Goal: Task Accomplishment & Management: Use online tool/utility

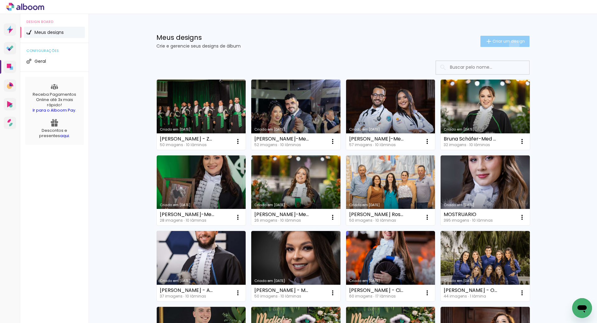
click at [511, 45] on paper-button "Criar um design" at bounding box center [505, 41] width 49 height 11
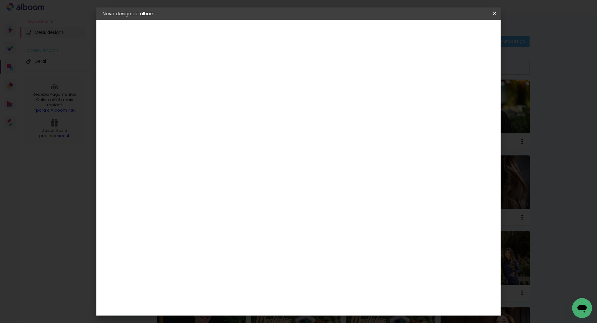
click at [204, 84] on input at bounding box center [204, 84] width 0 height 10
type input "[PERSON_NAME] - Medicina UFSM T:109"
click at [204, 83] on input "[PERSON_NAME] - Medicina UFSM T:109" at bounding box center [204, 84] width 0 height 10
click at [0, 0] on slot "Avançar" at bounding box center [0, 0] width 0 height 0
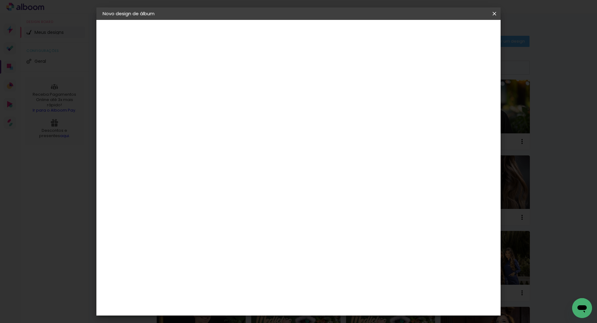
click at [241, 117] on input at bounding box center [220, 118] width 63 height 8
type input "SC"
type paper-input "SC"
click at [224, 163] on div "Schlosser" at bounding box center [212, 163] width 24 height 5
click at [0, 0] on slot "Avançar" at bounding box center [0, 0] width 0 height 0
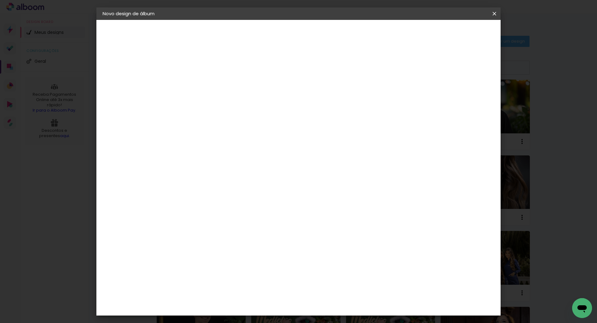
click at [306, 28] on paper-button "Avançar" at bounding box center [290, 33] width 30 height 11
click at [0, 0] on slot "Mostrar sangria" at bounding box center [0, 0] width 0 height 0
type paper-checkbox "on"
click at [456, 35] on span "Iniciar design" at bounding box center [441, 33] width 28 height 4
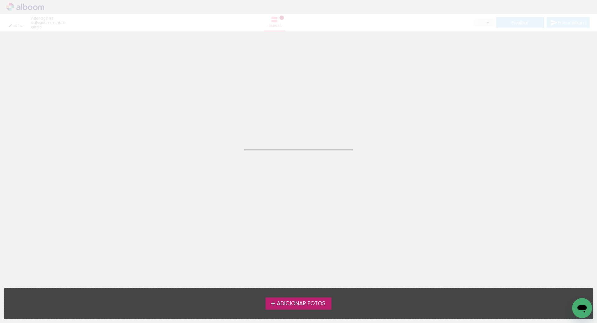
click at [283, 305] on span "Adicionar Fotos" at bounding box center [301, 304] width 49 height 6
click at [0, 0] on input "file" at bounding box center [0, 0] width 0 height 0
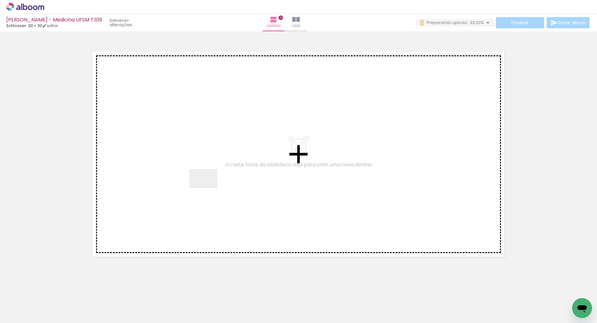
drag, startPoint x: 208, startPoint y: 188, endPoint x: 199, endPoint y: 192, distance: 9.8
click at [208, 187] on quentale-workspace at bounding box center [298, 161] width 597 height 323
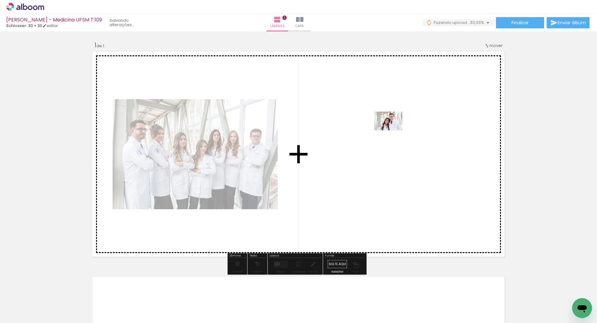
drag, startPoint x: 108, startPoint y: 306, endPoint x: 400, endPoint y: 130, distance: 341.1
click at [400, 130] on quentale-workspace at bounding box center [298, 161] width 597 height 323
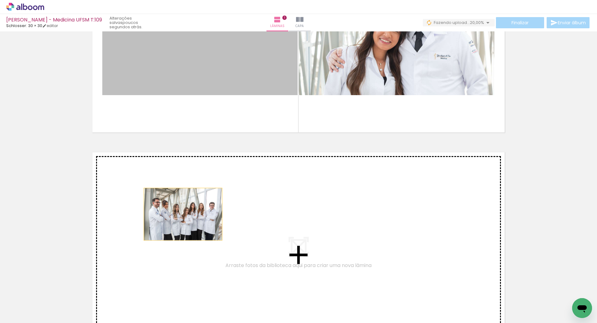
drag, startPoint x: 177, startPoint y: 51, endPoint x: 179, endPoint y: 221, distance: 169.9
click at [179, 221] on div "Inserir lâmina 1 de 1" at bounding box center [298, 134] width 597 height 451
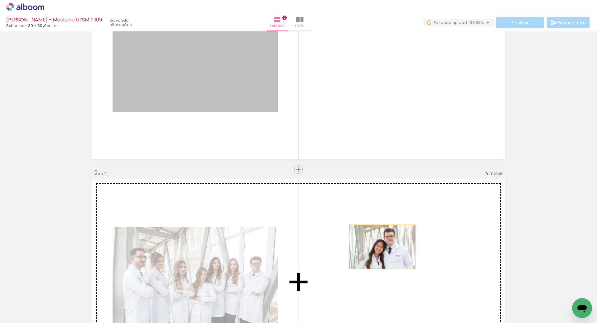
drag, startPoint x: 199, startPoint y: 86, endPoint x: 380, endPoint y: 247, distance: 242.4
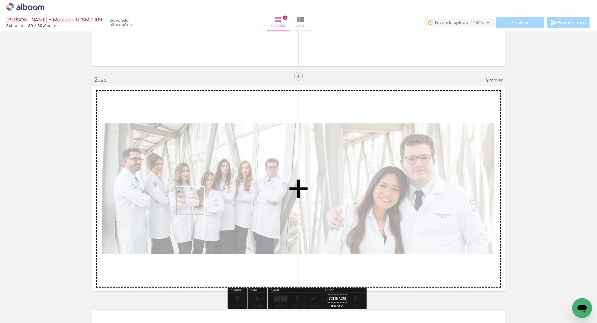
drag, startPoint x: 241, startPoint y: 305, endPoint x: 257, endPoint y: 237, distance: 69.2
click at [195, 205] on quentale-workspace at bounding box center [298, 161] width 597 height 323
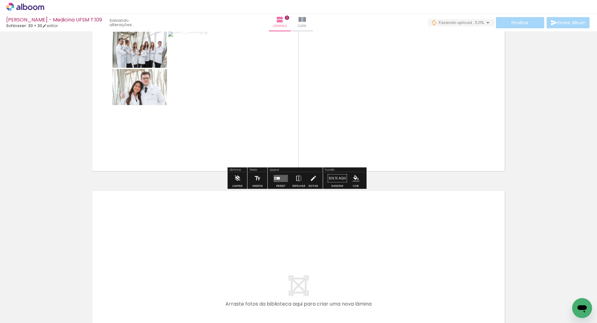
scroll to position [342, 0]
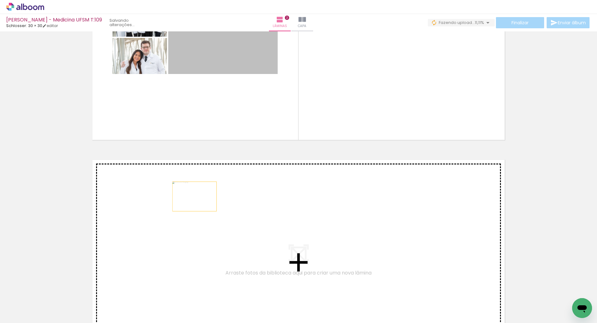
drag, startPoint x: 213, startPoint y: 43, endPoint x: 189, endPoint y: 203, distance: 162.5
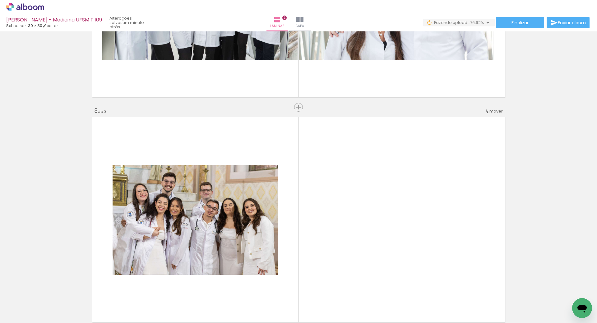
scroll to position [0, 0]
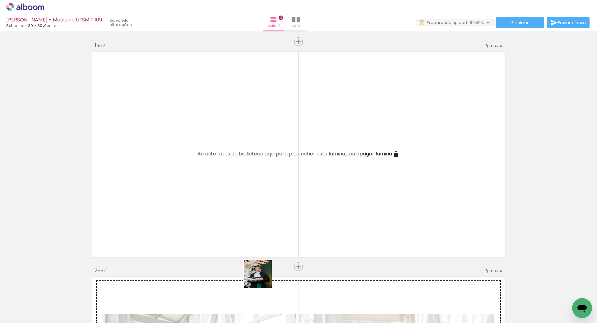
drag, startPoint x: 307, startPoint y: 303, endPoint x: 281, endPoint y: 274, distance: 38.5
click at [161, 207] on quentale-workspace at bounding box center [298, 161] width 597 height 323
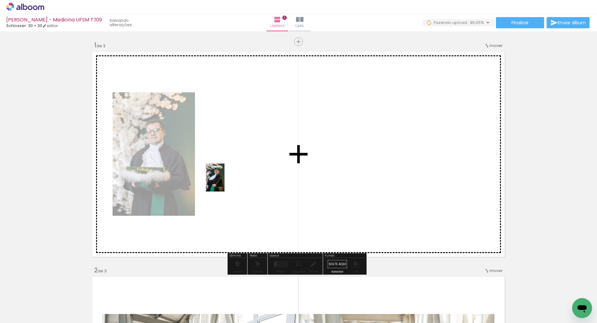
drag, startPoint x: 348, startPoint y: 308, endPoint x: 225, endPoint y: 181, distance: 177.3
click at [225, 181] on quentale-workspace at bounding box center [298, 161] width 597 height 323
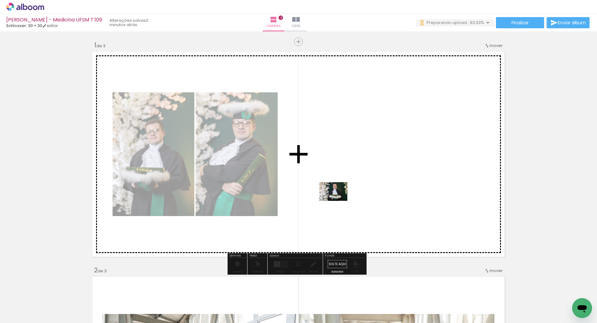
drag, startPoint x: 270, startPoint y: 297, endPoint x: 340, endPoint y: 193, distance: 125.4
click at [340, 193] on quentale-workspace at bounding box center [298, 161] width 597 height 323
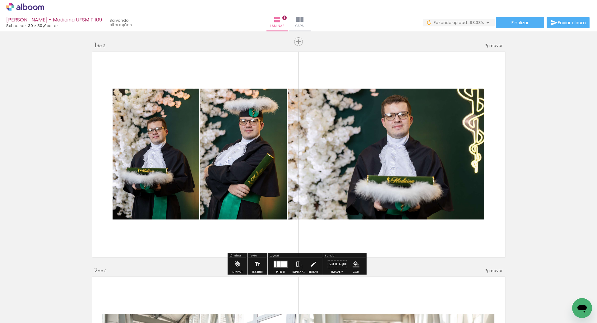
click at [277, 263] on div at bounding box center [278, 264] width 3 height 6
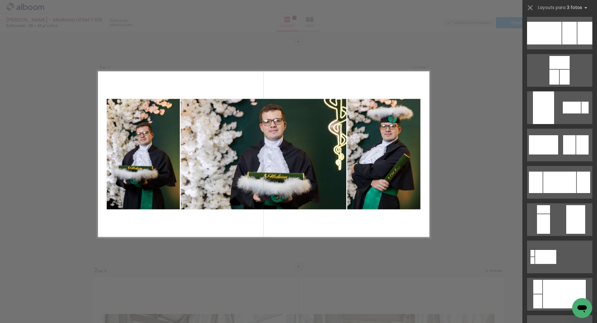
scroll to position [31, 0]
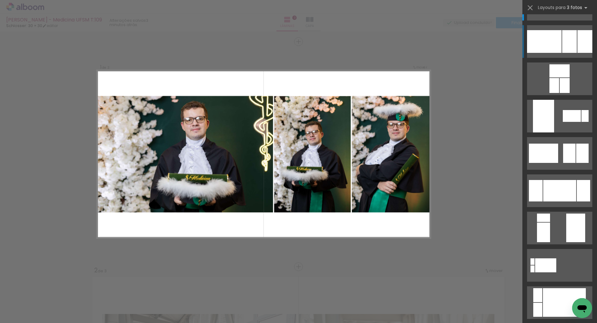
click at [558, 14] on div at bounding box center [551, 4] width 13 height 21
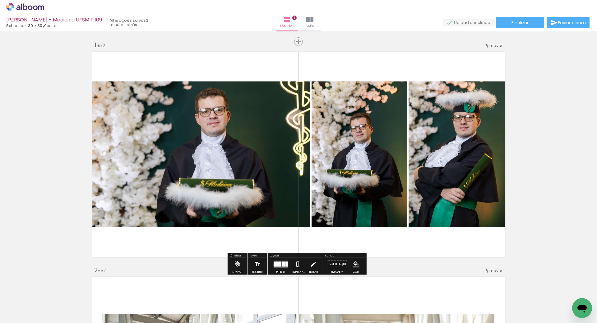
click at [297, 268] on iron-icon at bounding box center [299, 264] width 7 height 12
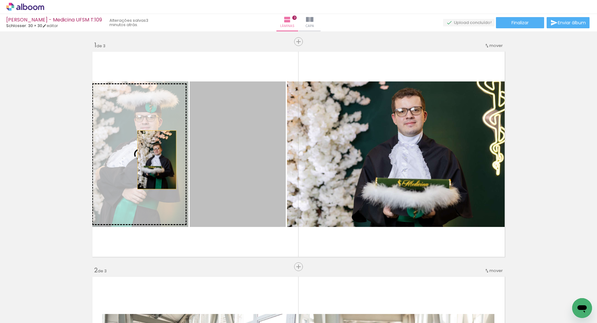
drag, startPoint x: 230, startPoint y: 160, endPoint x: 155, endPoint y: 160, distance: 75.3
click at [0, 0] on slot at bounding box center [0, 0] width 0 height 0
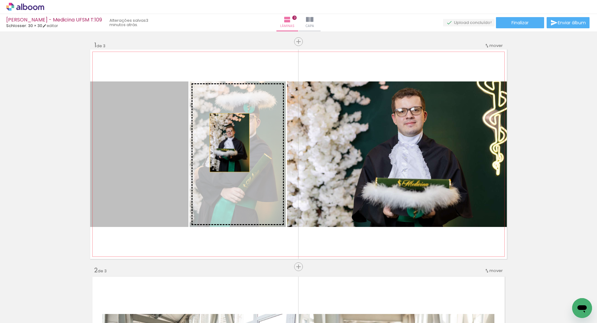
drag, startPoint x: 151, startPoint y: 162, endPoint x: 227, endPoint y: 143, distance: 79.0
click at [0, 0] on slot at bounding box center [0, 0] width 0 height 0
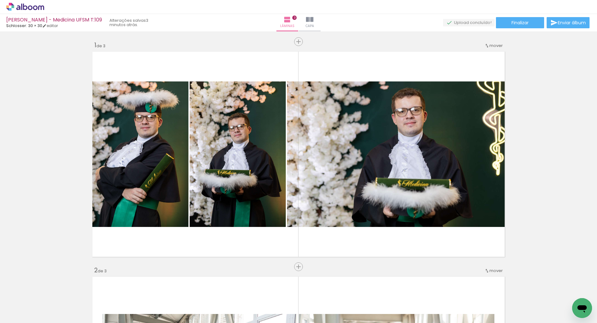
click at [26, 315] on span "Adicionar Fotos" at bounding box center [22, 314] width 19 height 7
click at [0, 0] on input "file" at bounding box center [0, 0] width 0 height 0
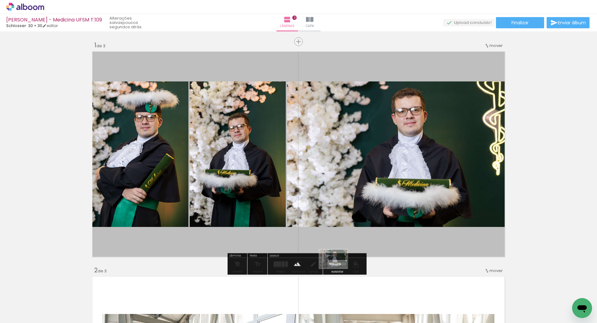
drag, startPoint x: 274, startPoint y: 302, endPoint x: 338, endPoint y: 269, distance: 72.5
click at [338, 269] on quentale-workspace at bounding box center [298, 161] width 597 height 323
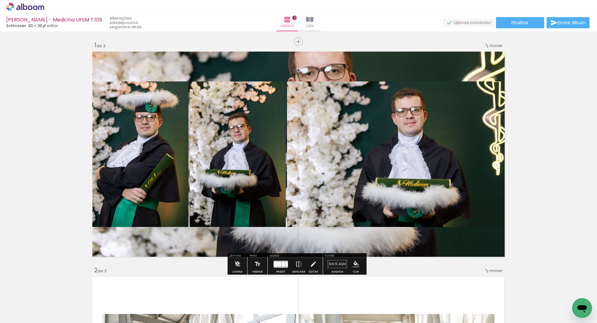
click at [315, 63] on quentale-layouter at bounding box center [298, 154] width 417 height 210
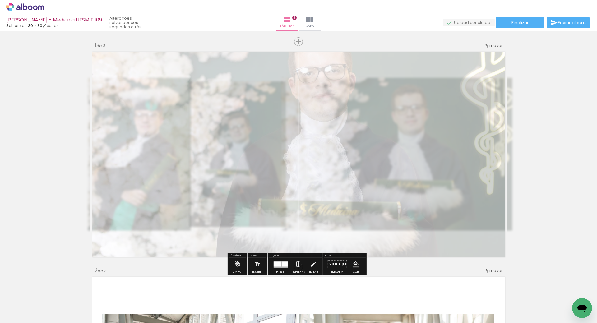
drag, startPoint x: 179, startPoint y: 65, endPoint x: 160, endPoint y: 70, distance: 19.7
type paper-slider "20"
click at [160, 70] on quentale-photo at bounding box center [298, 154] width 417 height 210
click at [267, 61] on quentale-photo at bounding box center [298, 154] width 417 height 210
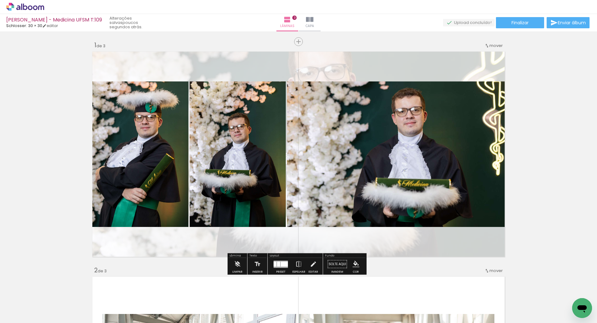
click at [331, 68] on quentale-layouter at bounding box center [298, 154] width 417 height 210
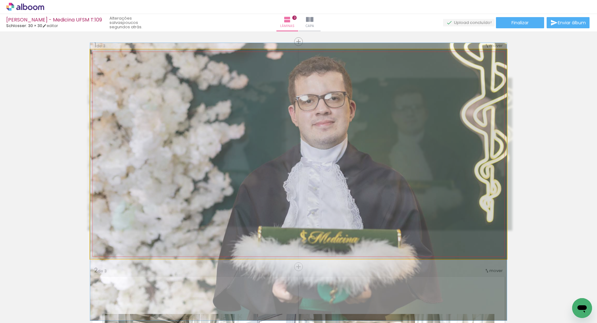
drag, startPoint x: 322, startPoint y: 69, endPoint x: 325, endPoint y: 96, distance: 27.5
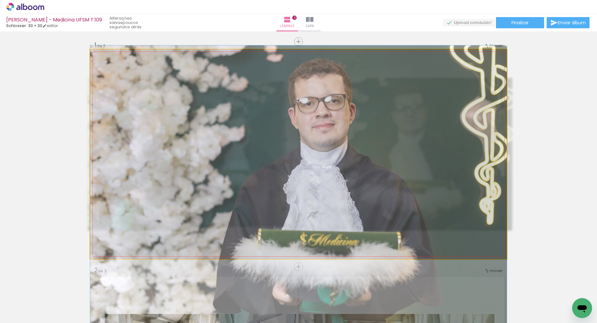
drag, startPoint x: 341, startPoint y: 68, endPoint x: 326, endPoint y: 72, distance: 15.6
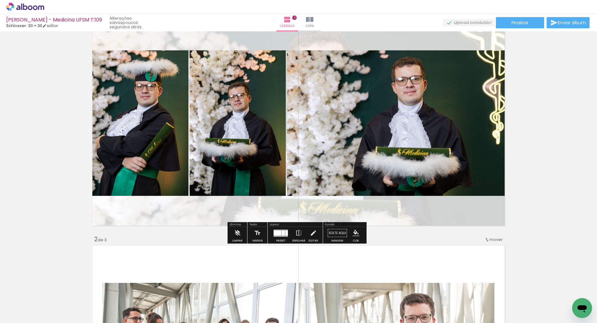
click at [325, 38] on quentale-layouter at bounding box center [298, 123] width 417 height 210
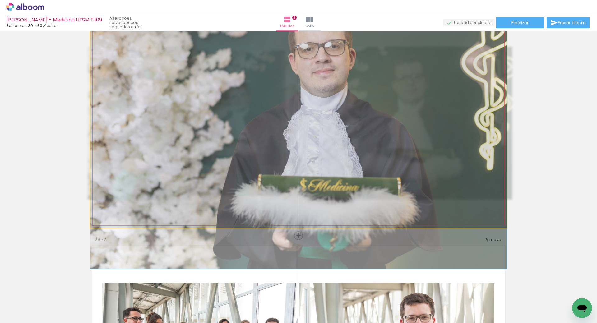
drag, startPoint x: 321, startPoint y: 39, endPoint x: 321, endPoint y: 16, distance: 22.7
click at [321, 0] on div "Yuri Augusto Pena - Medicina UFSM T:109 Schlosser: 30 × 30 editar poucos segund…" at bounding box center [298, 0] width 597 height 0
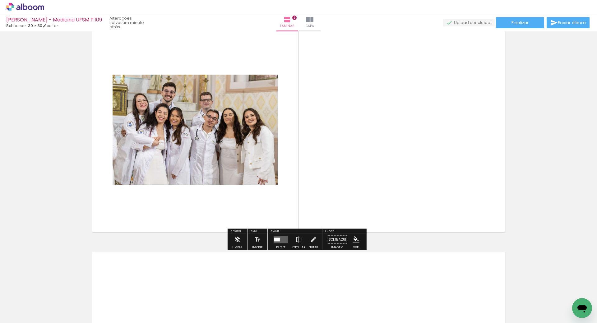
scroll to position [560, 0]
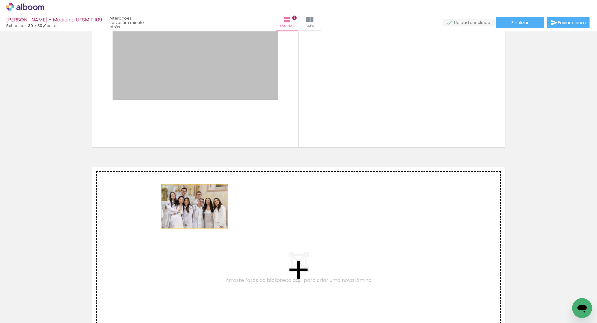
drag, startPoint x: 193, startPoint y: 87, endPoint x: 192, endPoint y: 208, distance: 120.7
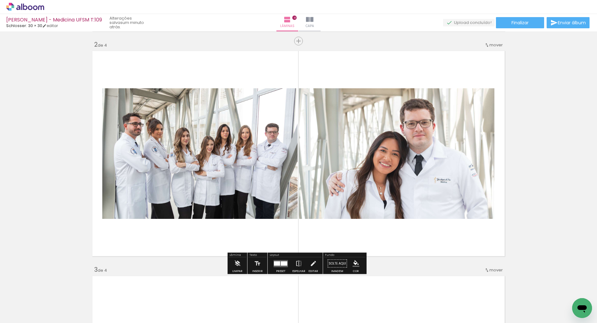
scroll to position [237, 0]
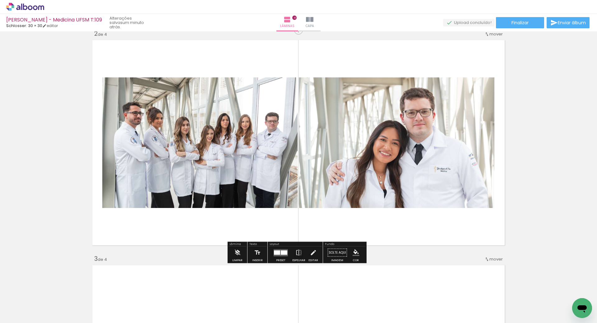
click at [281, 254] on div at bounding box center [284, 252] width 7 height 4
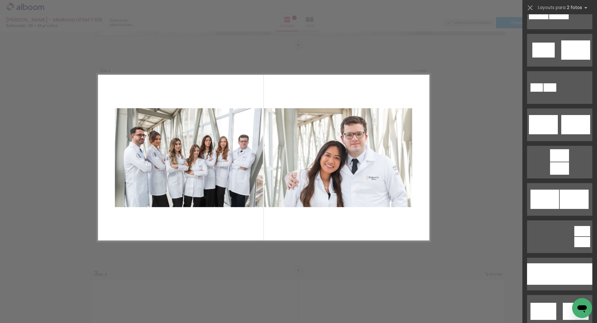
scroll to position [249, 0]
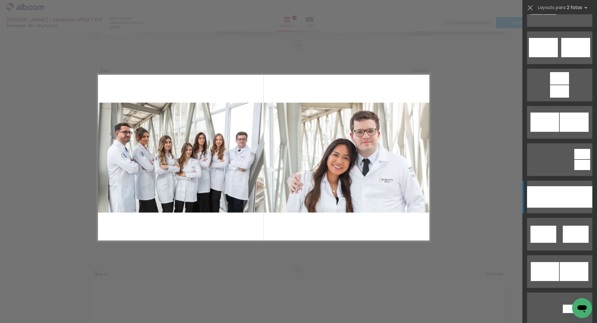
click at [555, 207] on div at bounding box center [543, 196] width 33 height 21
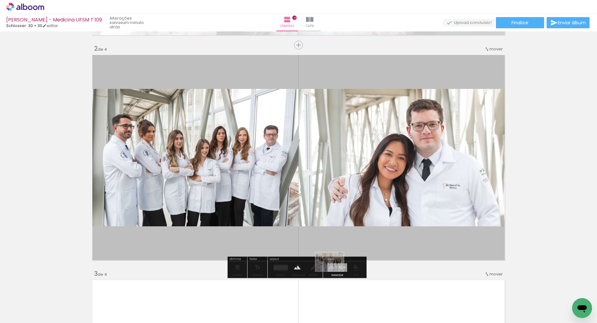
drag, startPoint x: 241, startPoint y: 301, endPoint x: 334, endPoint y: 271, distance: 97.8
click at [334, 271] on quentale-workspace at bounding box center [298, 161] width 597 height 323
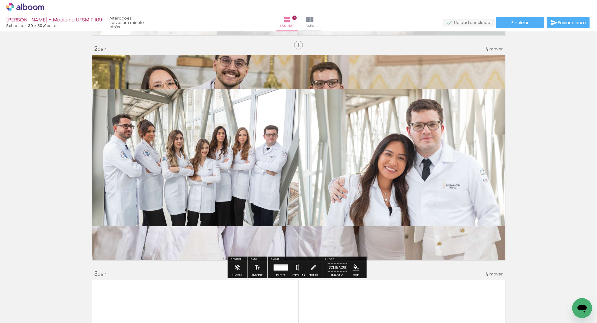
click at [254, 234] on quentale-layouter at bounding box center [298, 158] width 417 height 210
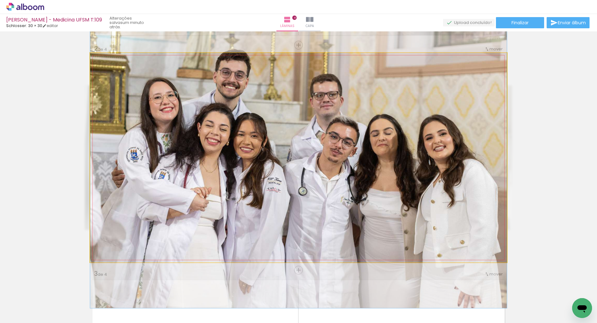
drag, startPoint x: 260, startPoint y: 181, endPoint x: 261, endPoint y: 193, distance: 11.5
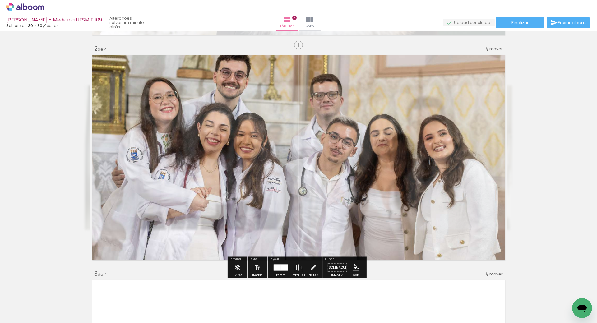
click at [336, 267] on paper-button "Solte aqui Imagem" at bounding box center [337, 270] width 22 height 16
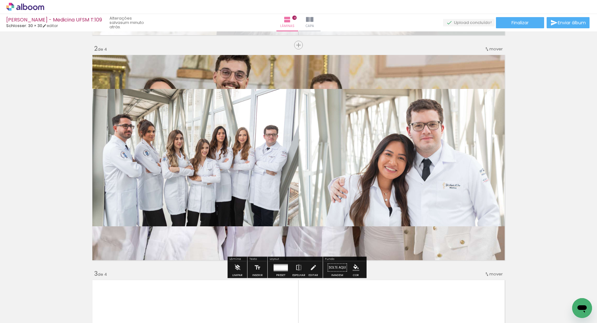
drag, startPoint x: 153, startPoint y: 58, endPoint x: 166, endPoint y: 61, distance: 13.6
click at [165, 60] on quentale-layouter at bounding box center [298, 158] width 417 height 210
click at [178, 68] on quentale-layouter at bounding box center [298, 158] width 417 height 210
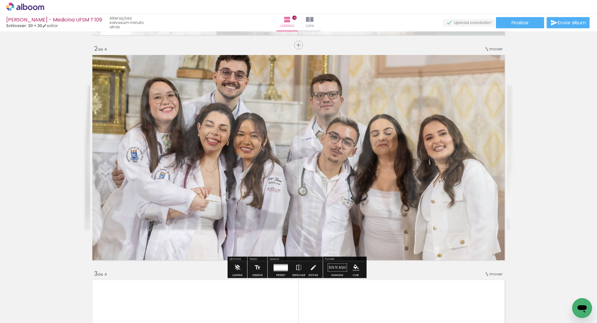
drag, startPoint x: 204, startPoint y: 93, endPoint x: 167, endPoint y: 110, distance: 40.8
click at [167, 101] on quentale-photo at bounding box center [298, 158] width 417 height 210
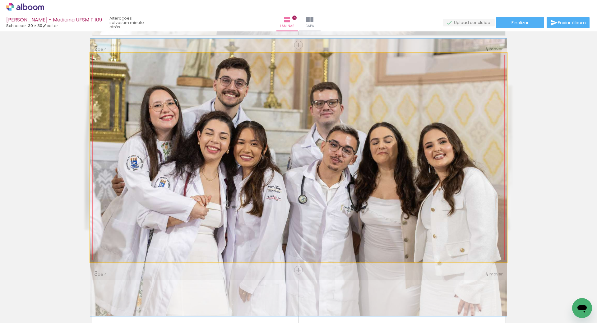
drag, startPoint x: 167, startPoint y: 110, endPoint x: 175, endPoint y: 134, distance: 25.4
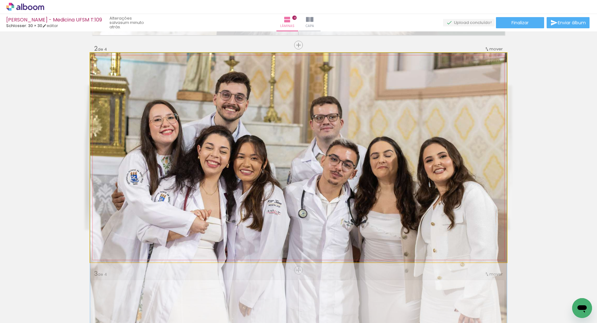
drag, startPoint x: 167, startPoint y: 129, endPoint x: 286, endPoint y: 169, distance: 124.9
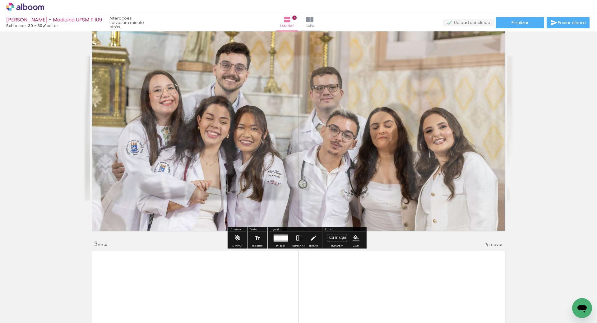
scroll to position [284, 0]
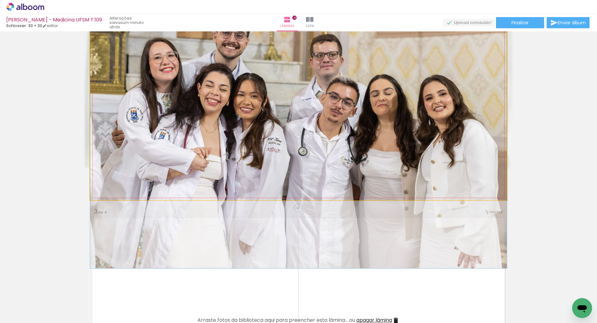
drag, startPoint x: 333, startPoint y: 143, endPoint x: 327, endPoint y: 161, distance: 19.1
drag, startPoint x: 284, startPoint y: 163, endPoint x: 281, endPoint y: 189, distance: 25.7
drag, startPoint x: 287, startPoint y: 156, endPoint x: 325, endPoint y: 180, distance: 44.7
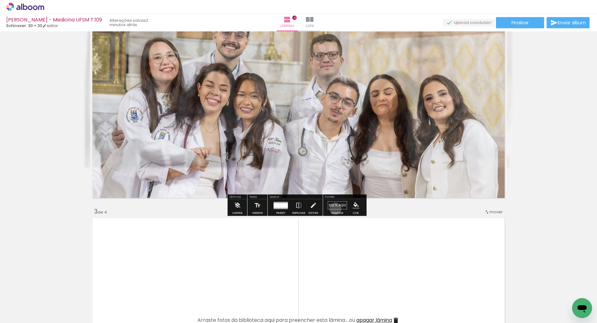
click at [334, 209] on paper-button "Solte aqui Imagem" at bounding box center [337, 207] width 22 height 16
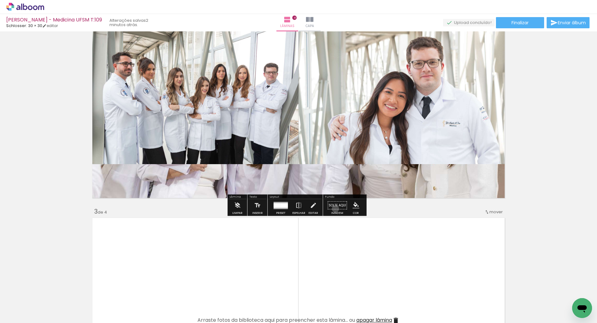
click at [334, 209] on paper-button "Solte aqui Imagem" at bounding box center [337, 207] width 22 height 16
drag, startPoint x: 224, startPoint y: 142, endPoint x: 170, endPoint y: 187, distance: 70.7
click at [170, 187] on quentale-layouter at bounding box center [298, 96] width 417 height 210
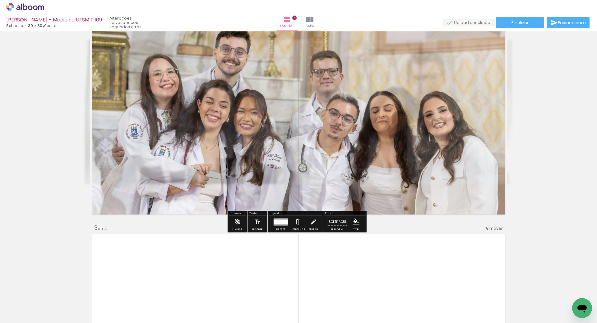
scroll to position [253, 0]
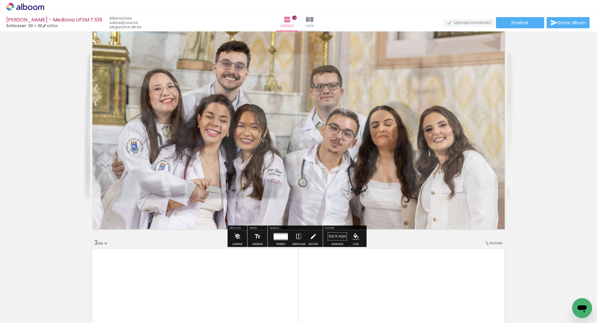
click at [310, 240] on iron-icon at bounding box center [313, 237] width 7 height 12
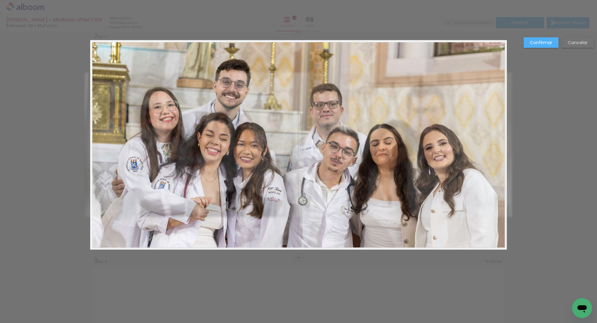
scroll to position [222, 0]
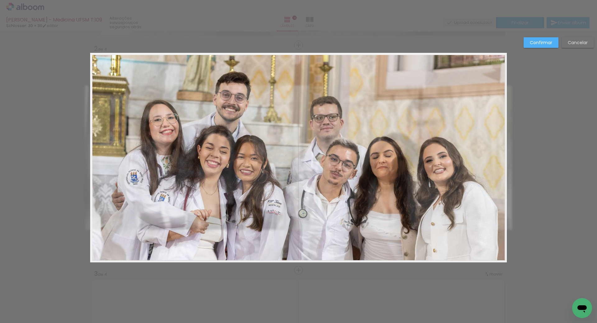
click at [0, 0] on slot "Cancelar" at bounding box center [0, 0] width 0 height 0
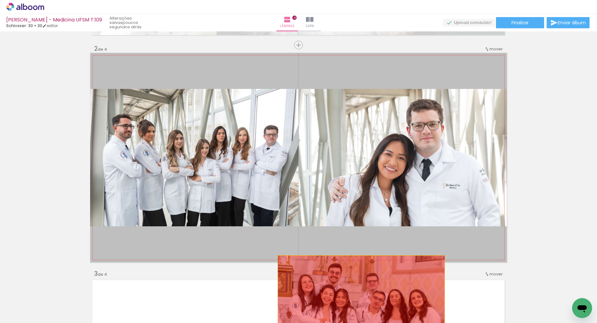
drag, startPoint x: 260, startPoint y: 145, endPoint x: 359, endPoint y: 298, distance: 181.7
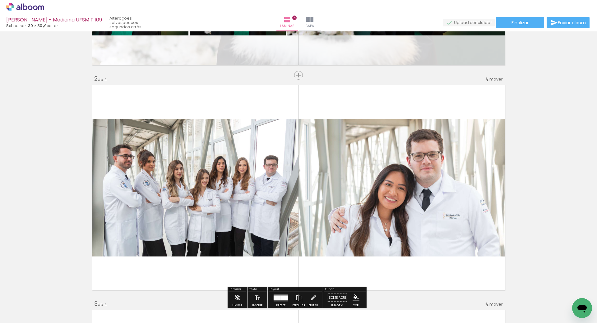
scroll to position [253, 0]
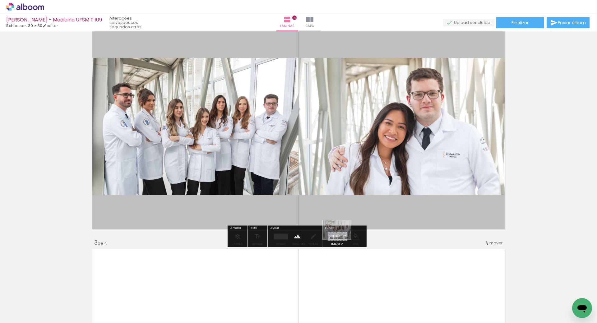
drag, startPoint x: 67, startPoint y: 304, endPoint x: 340, endPoint y: 239, distance: 280.4
click at [340, 239] on quentale-workspace at bounding box center [298, 161] width 597 height 323
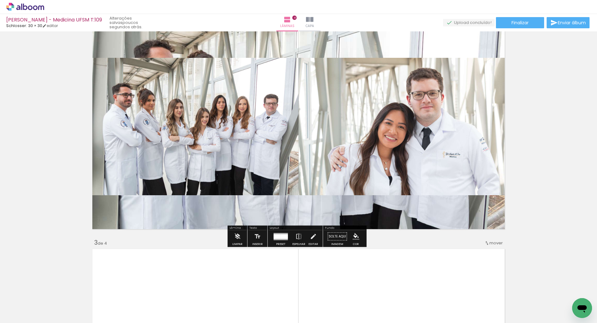
click at [267, 44] on quentale-layouter at bounding box center [298, 127] width 417 height 210
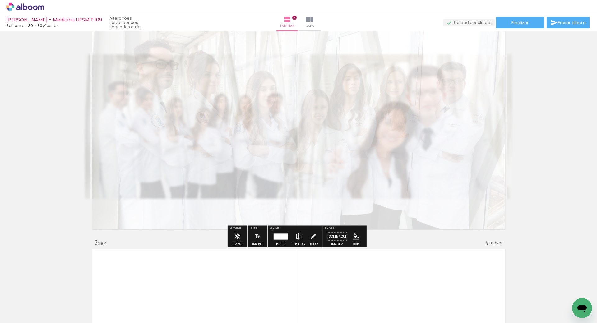
drag, startPoint x: 181, startPoint y: 38, endPoint x: 161, endPoint y: 40, distance: 20.3
click at [161, 40] on div at bounding box center [162, 38] width 10 height 10
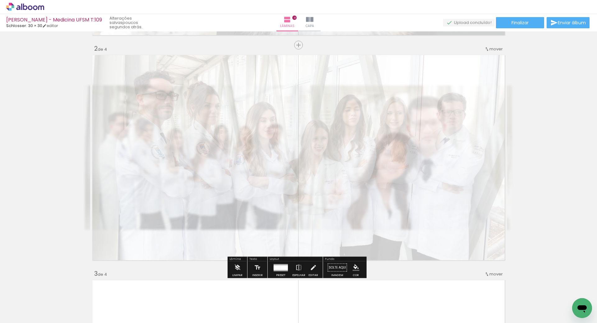
type paper-slider "20"
click at [162, 69] on div at bounding box center [163, 69] width 10 height 10
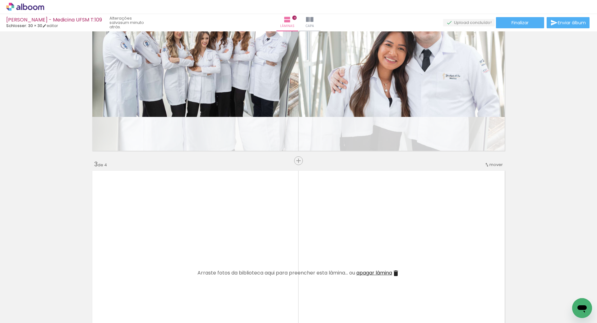
scroll to position [409, 0]
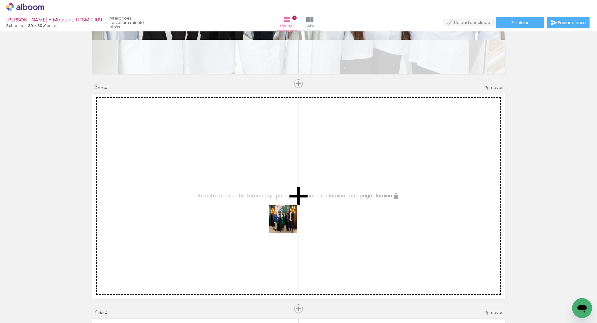
drag, startPoint x: 199, startPoint y: 281, endPoint x: 299, endPoint y: 218, distance: 118.7
click at [299, 218] on quentale-workspace at bounding box center [298, 161] width 597 height 323
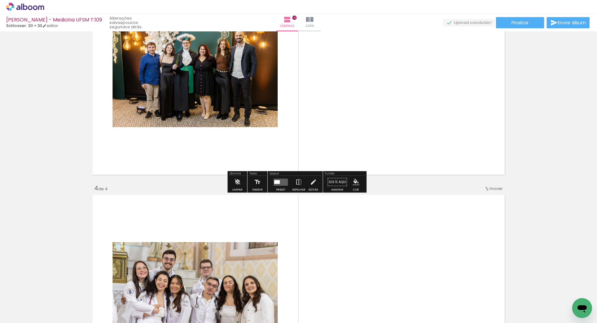
scroll to position [533, 0]
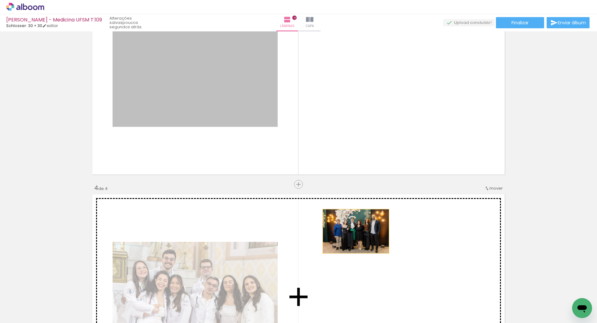
drag, startPoint x: 208, startPoint y: 107, endPoint x: 354, endPoint y: 231, distance: 192.2
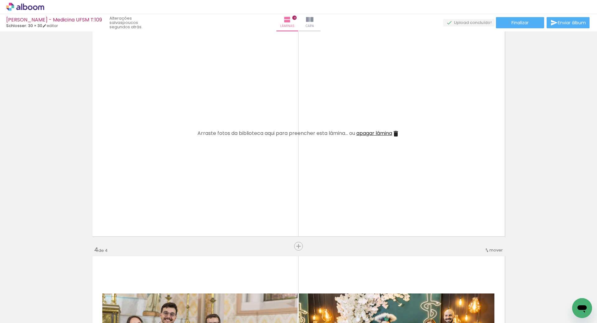
scroll to position [471, 0]
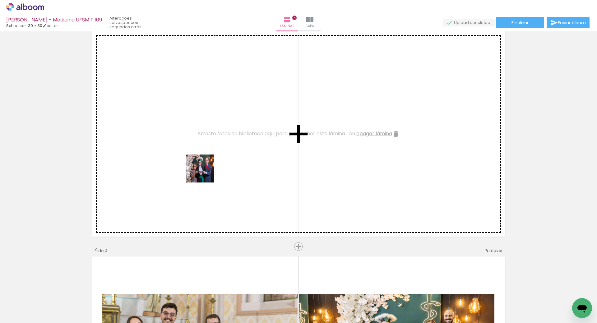
drag, startPoint x: 329, startPoint y: 301, endPoint x: 198, endPoint y: 163, distance: 189.7
click at [198, 163] on quentale-workspace at bounding box center [298, 161] width 597 height 323
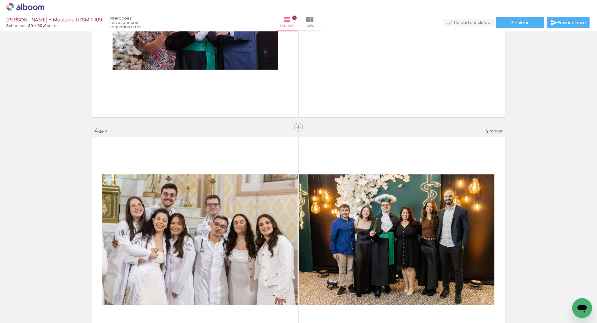
scroll to position [533, 0]
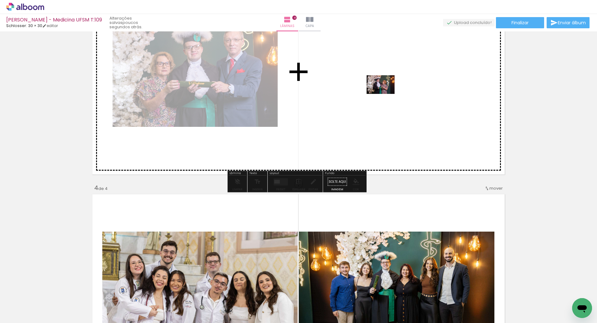
drag, startPoint x: 367, startPoint y: 307, endPoint x: 385, endPoint y: 94, distance: 213.7
click at [385, 94] on quentale-workspace at bounding box center [298, 161] width 597 height 323
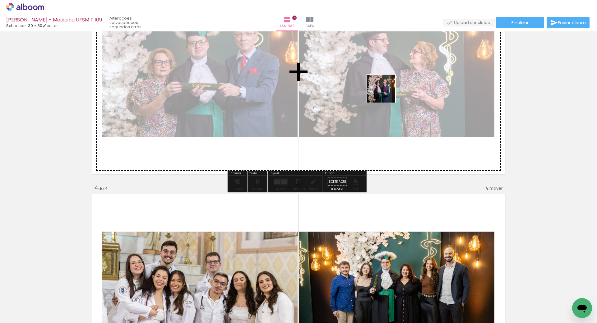
drag, startPoint x: 395, startPoint y: 304, endPoint x: 386, endPoint y: 91, distance: 213.0
click at [386, 91] on quentale-workspace at bounding box center [298, 161] width 597 height 323
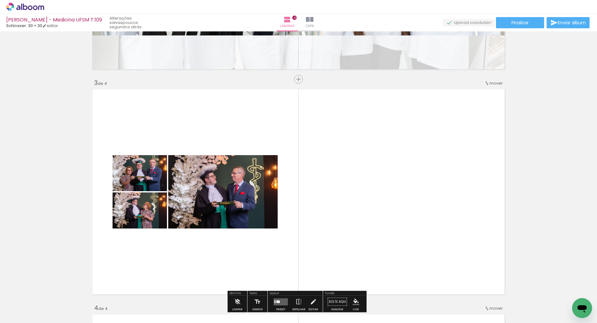
scroll to position [471, 0]
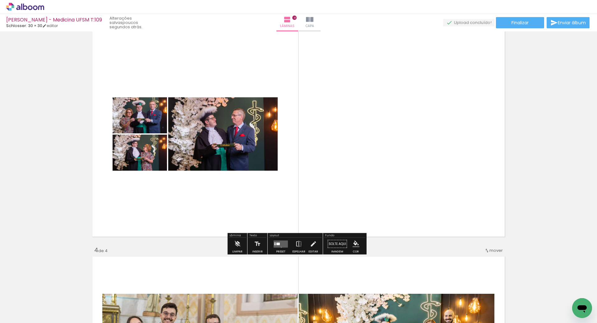
click at [280, 247] on quentale-layouter at bounding box center [281, 244] width 14 height 7
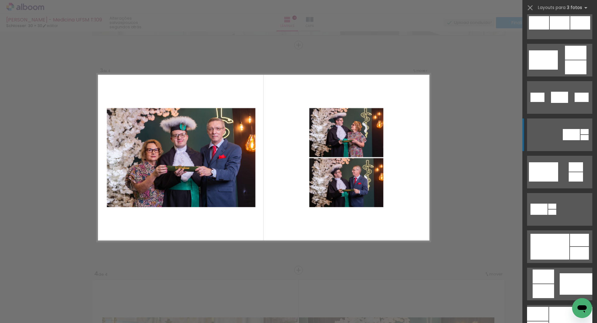
scroll to position [218, 0]
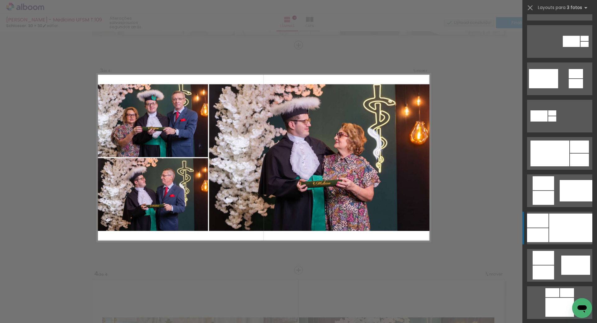
click at [549, 229] on div at bounding box center [570, 228] width 43 height 29
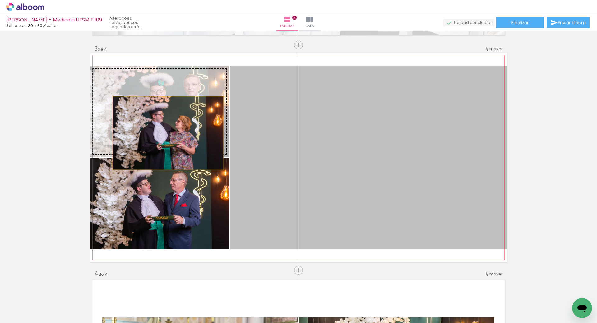
drag, startPoint x: 343, startPoint y: 177, endPoint x: 124, endPoint y: 113, distance: 228.6
click at [0, 0] on slot at bounding box center [0, 0] width 0 height 0
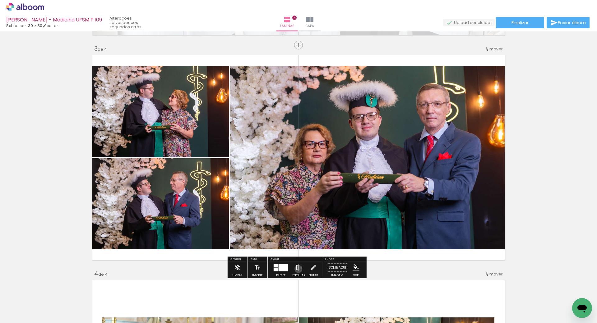
click at [297, 269] on iron-icon at bounding box center [299, 268] width 7 height 12
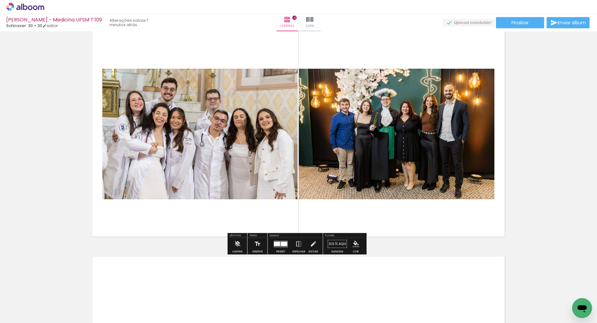
scroll to position [758, 0]
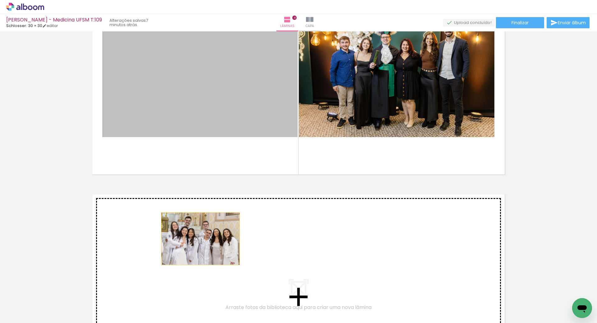
drag, startPoint x: 203, startPoint y: 110, endPoint x: 198, endPoint y: 242, distance: 132.0
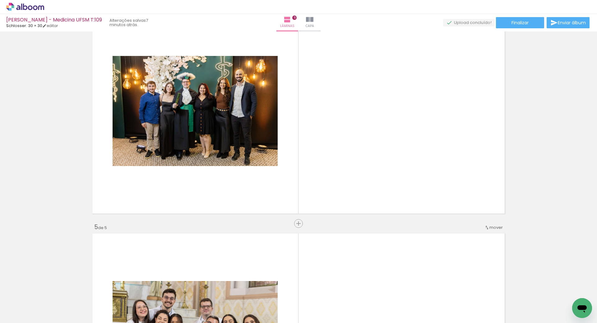
scroll to position [0, 501]
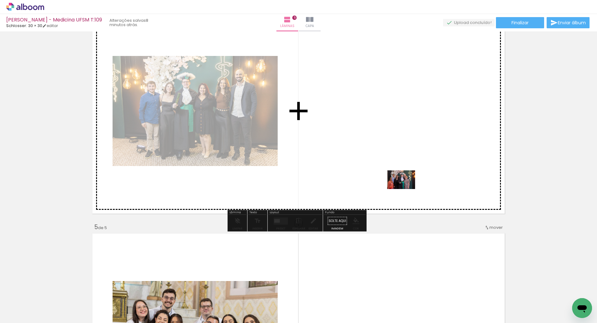
drag, startPoint x: 506, startPoint y: 302, endPoint x: 406, endPoint y: 189, distance: 151.0
click at [406, 189] on quentale-workspace at bounding box center [298, 161] width 597 height 323
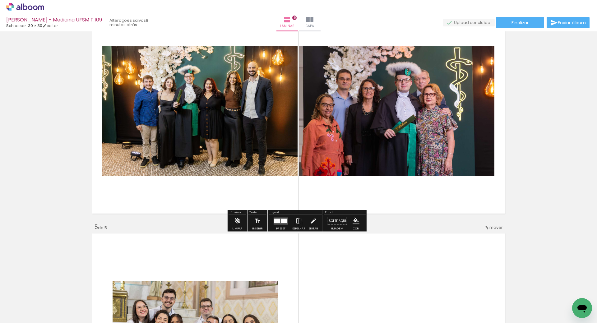
scroll to position [697, 0]
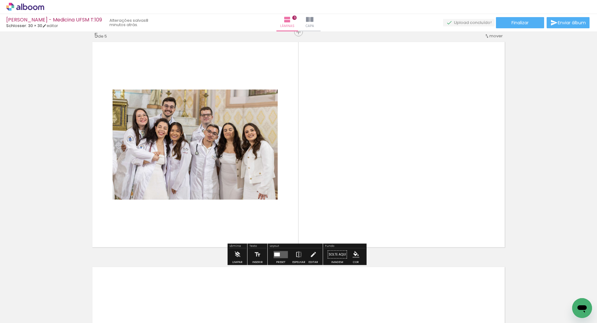
scroll to position [968, 0]
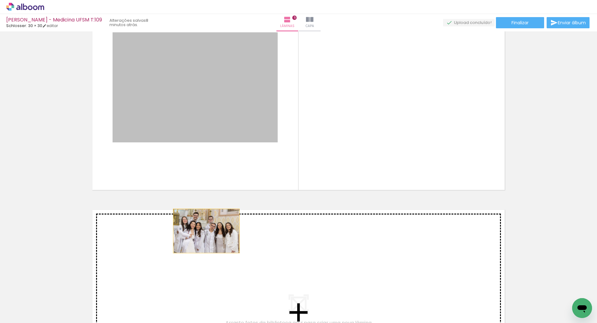
drag, startPoint x: 187, startPoint y: 102, endPoint x: 205, endPoint y: 232, distance: 131.0
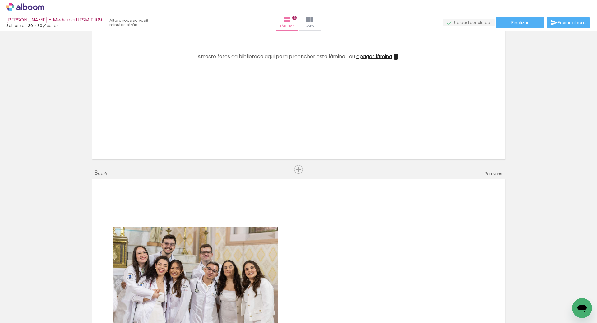
scroll to position [905, 0]
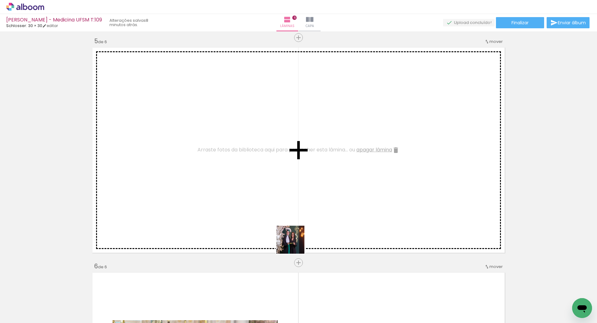
drag, startPoint x: 384, startPoint y: 297, endPoint x: 322, endPoint y: 240, distance: 83.9
click at [162, 143] on quentale-workspace at bounding box center [298, 161] width 597 height 323
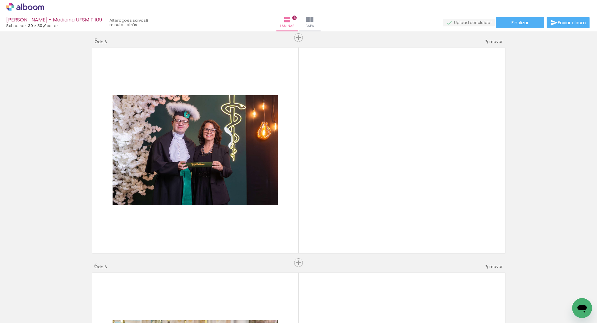
drag, startPoint x: 437, startPoint y: 296, endPoint x: 485, endPoint y: 322, distance: 54.0
click at [319, 187] on quentale-workspace at bounding box center [298, 161] width 597 height 323
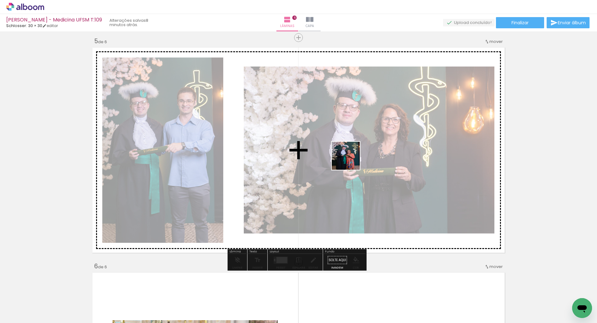
drag, startPoint x: 395, startPoint y: 215, endPoint x: 363, endPoint y: 213, distance: 31.8
click at [343, 154] on quentale-workspace at bounding box center [298, 161] width 597 height 323
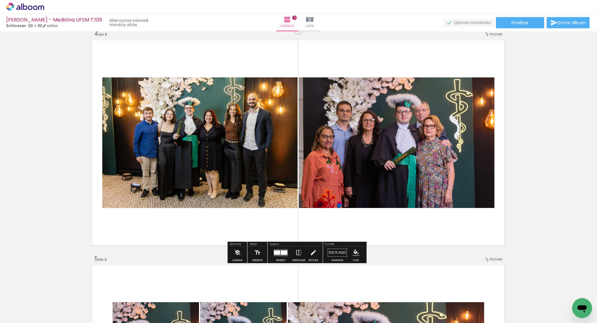
scroll to position [594, 0]
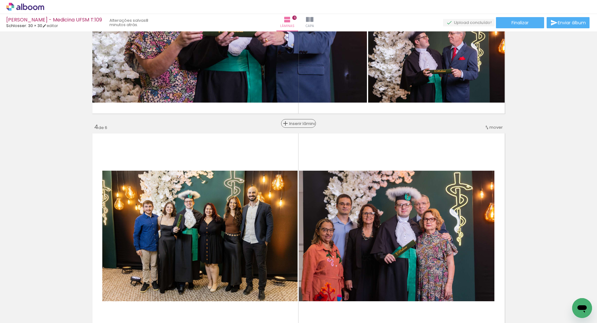
click at [296, 123] on span "Inserir lâmina" at bounding box center [301, 124] width 24 height 4
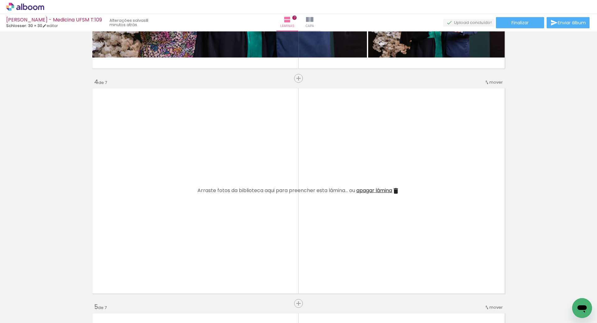
scroll to position [687, 0]
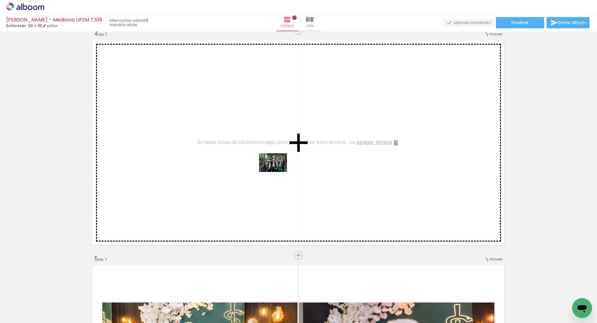
drag, startPoint x: 564, startPoint y: 296, endPoint x: 281, endPoint y: 164, distance: 311.9
click at [280, 165] on quentale-workspace at bounding box center [298, 161] width 597 height 323
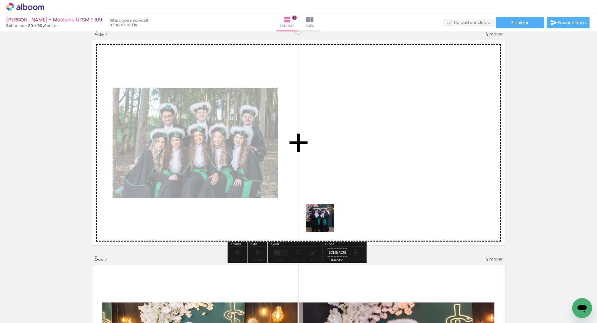
drag, startPoint x: 540, startPoint y: 309, endPoint x: 185, endPoint y: 164, distance: 383.5
click at [174, 163] on quentale-workspace at bounding box center [298, 161] width 597 height 323
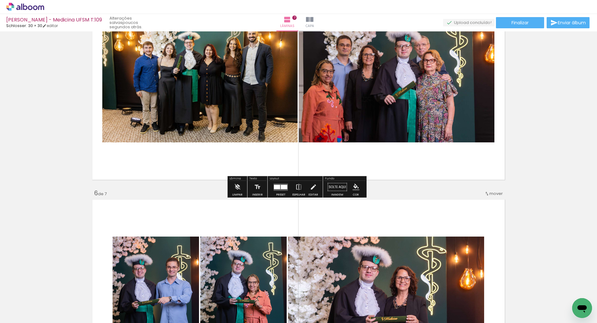
scroll to position [1030, 0]
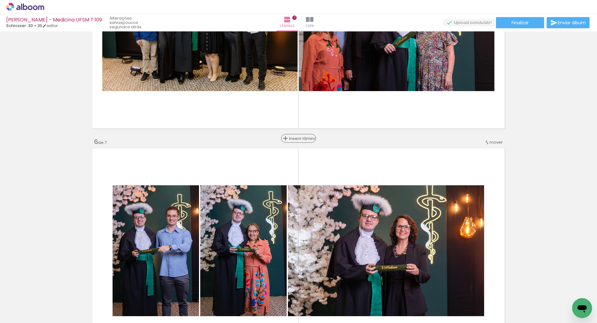
click at [296, 138] on span "Inserir lâmina" at bounding box center [301, 139] width 24 height 4
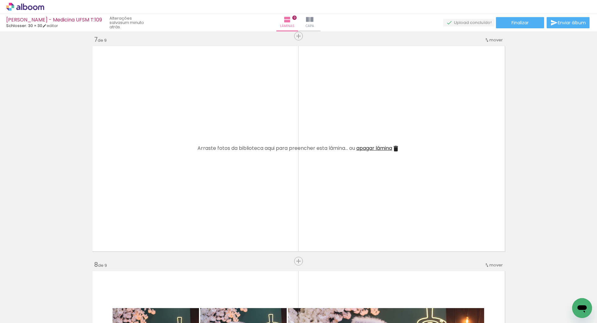
scroll to position [1372, 0]
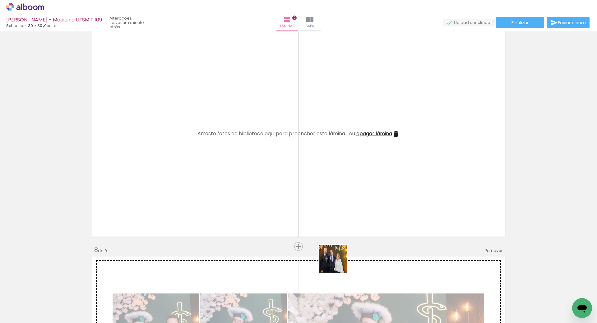
drag, startPoint x: 370, startPoint y: 303, endPoint x: 279, endPoint y: 224, distance: 120.4
click at [232, 186] on quentale-workspace at bounding box center [298, 161] width 597 height 323
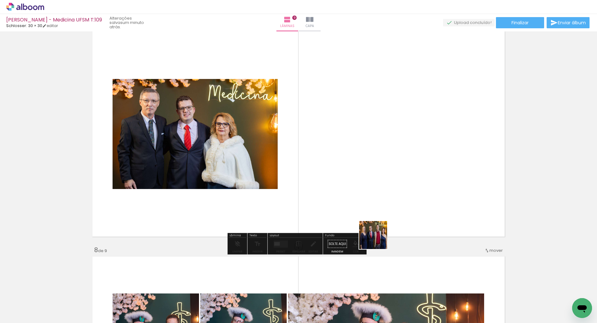
drag, startPoint x: 406, startPoint y: 305, endPoint x: 355, endPoint y: 230, distance: 90.5
click at [312, 147] on quentale-workspace at bounding box center [298, 161] width 597 height 323
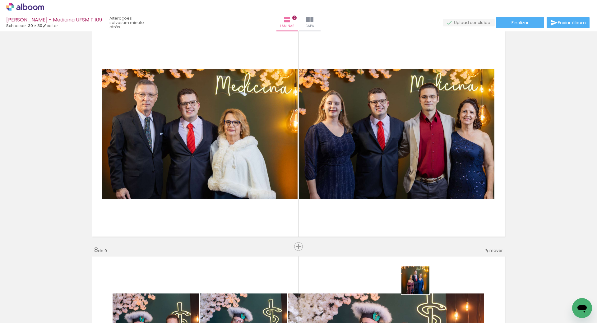
drag, startPoint x: 446, startPoint y: 306, endPoint x: 346, endPoint y: 213, distance: 136.5
click at [283, 181] on quentale-workspace at bounding box center [298, 161] width 597 height 323
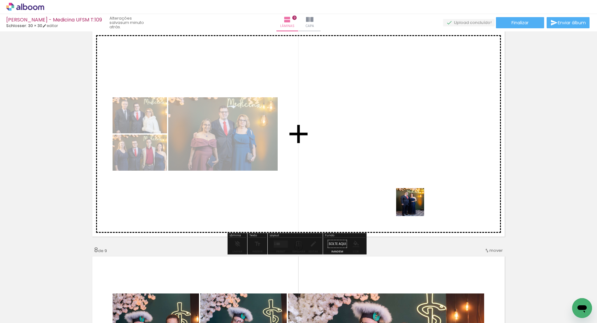
drag, startPoint x: 477, startPoint y: 299, endPoint x: 399, endPoint y: 183, distance: 140.1
click at [399, 183] on quentale-workspace at bounding box center [298, 161] width 597 height 323
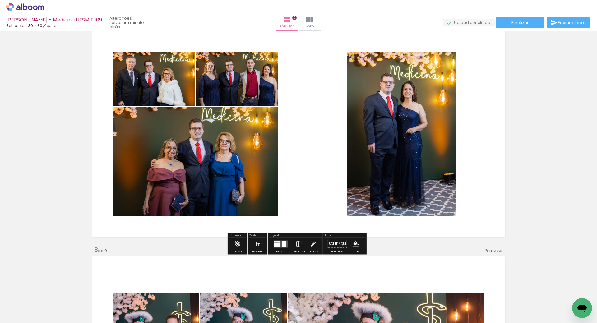
click at [283, 243] on div at bounding box center [285, 244] width 4 height 6
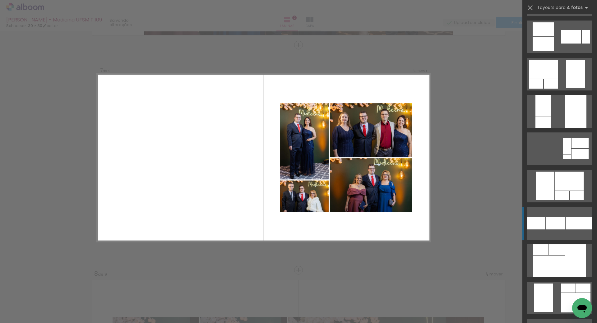
scroll to position [1276, 0]
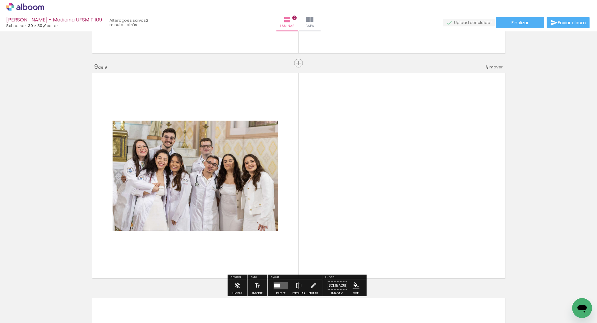
scroll to position [1690, 0]
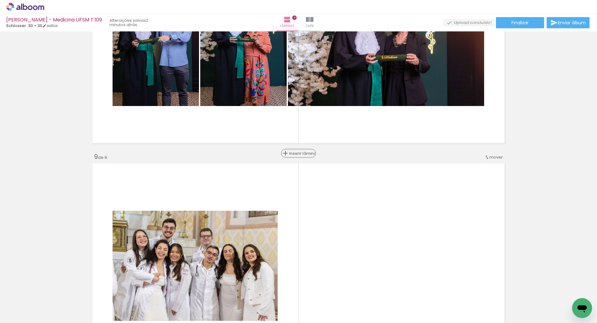
click at [295, 152] on span "Inserir lâmina" at bounding box center [301, 154] width 24 height 4
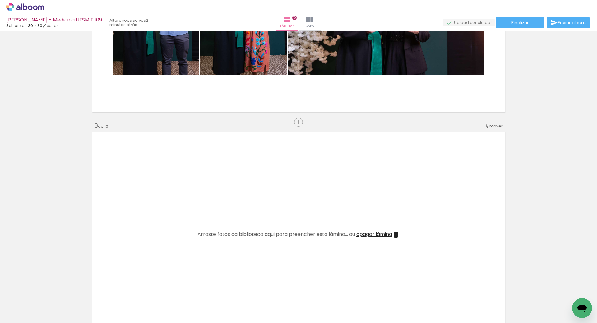
scroll to position [1753, 0]
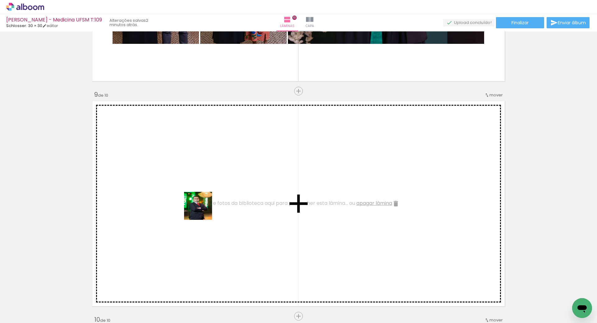
drag, startPoint x: 328, startPoint y: 304, endPoint x: 297, endPoint y: 306, distance: 31.5
click at [203, 211] on quentale-workspace at bounding box center [298, 161] width 597 height 323
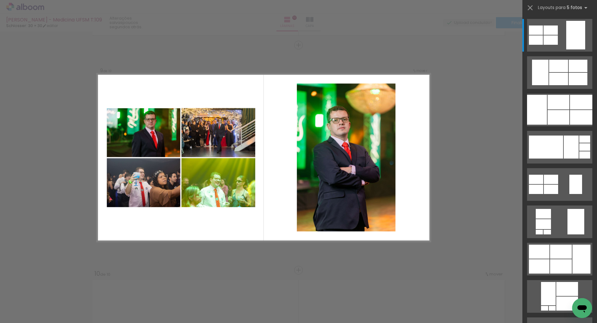
scroll to position [0, 252]
click at [269, 179] on quentale-layouter at bounding box center [264, 158] width 334 height 168
click at [289, 185] on quentale-layouter at bounding box center [264, 158] width 334 height 168
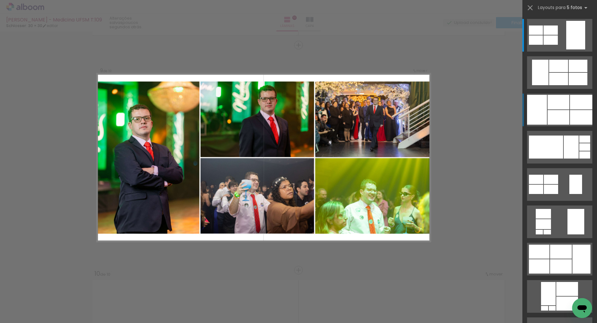
click at [543, 109] on div at bounding box center [537, 110] width 20 height 30
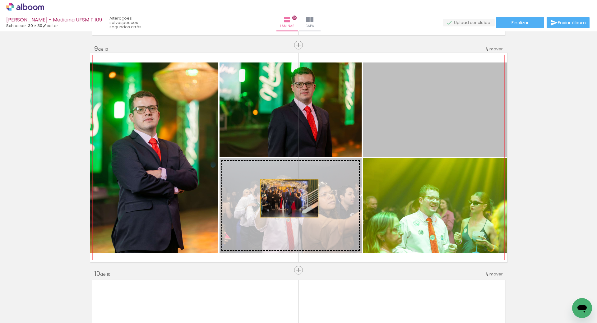
drag, startPoint x: 409, startPoint y: 124, endPoint x: 276, endPoint y: 203, distance: 154.0
click at [0, 0] on slot at bounding box center [0, 0] width 0 height 0
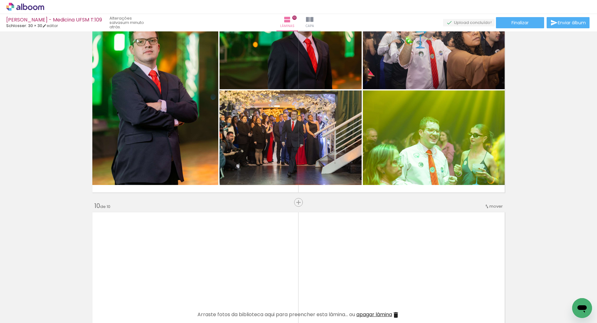
scroll to position [1923, 0]
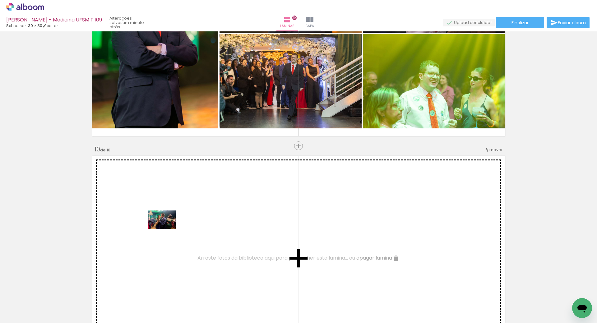
drag, startPoint x: 334, startPoint y: 300, endPoint x: 166, endPoint y: 229, distance: 182.0
click at [166, 229] on quentale-workspace at bounding box center [298, 161] width 597 height 323
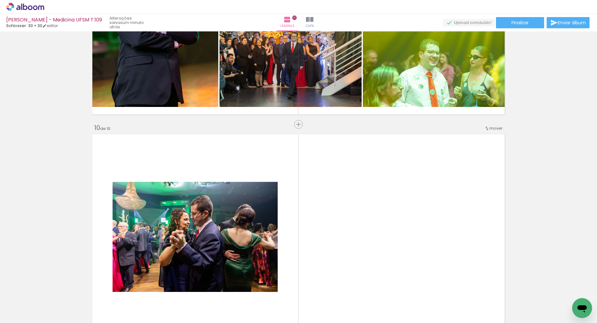
scroll to position [1985, 0]
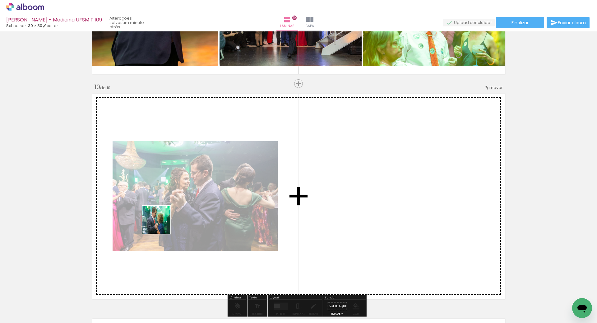
drag, startPoint x: 123, startPoint y: 300, endPoint x: 171, endPoint y: 231, distance: 84.4
click at [161, 224] on quentale-workspace at bounding box center [298, 161] width 597 height 323
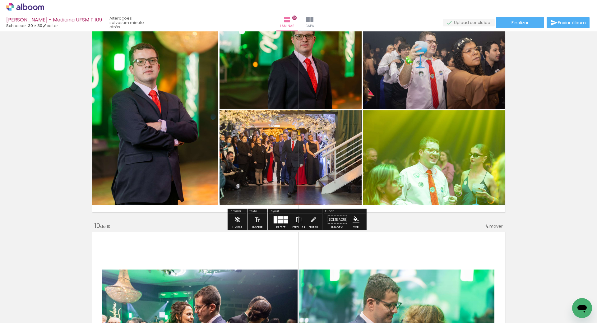
scroll to position [1861, 0]
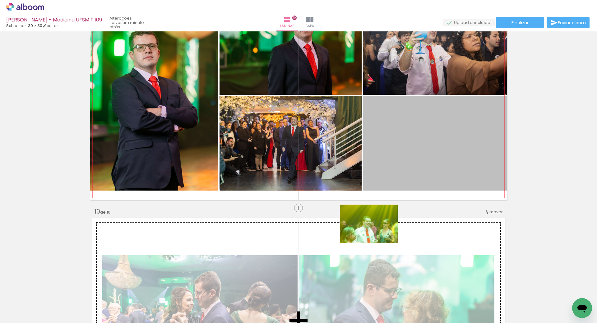
drag, startPoint x: 410, startPoint y: 151, endPoint x: 416, endPoint y: 134, distance: 17.5
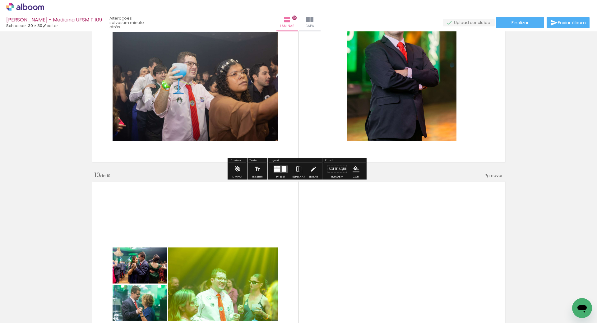
scroll to position [1954, 0]
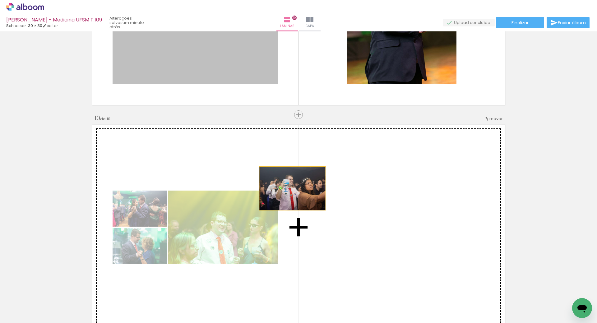
drag, startPoint x: 171, startPoint y: 46, endPoint x: 290, endPoint y: 189, distance: 186.2
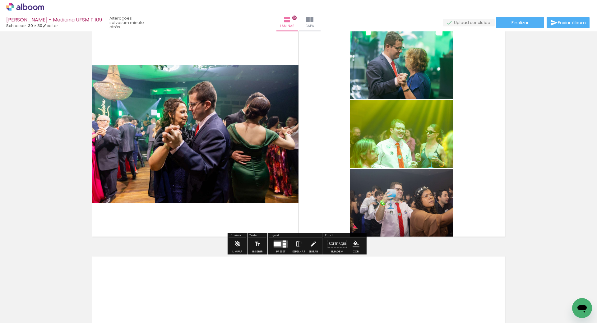
scroll to position [0, 118]
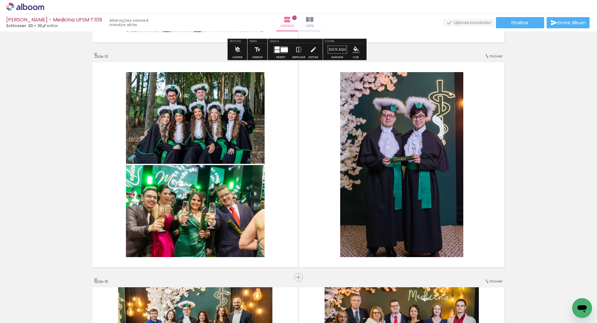
scroll to position [906, 0]
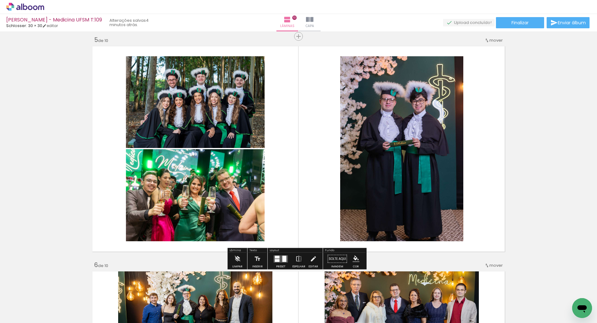
click at [277, 257] on div at bounding box center [277, 257] width 5 height 3
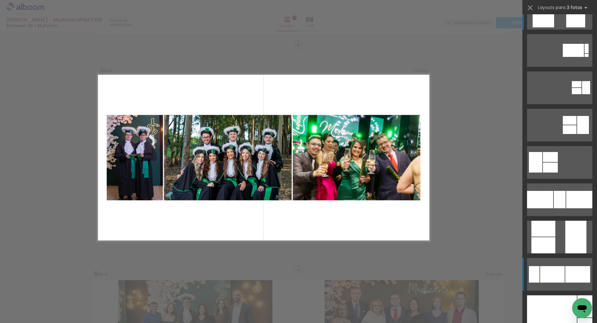
scroll to position [93, 0]
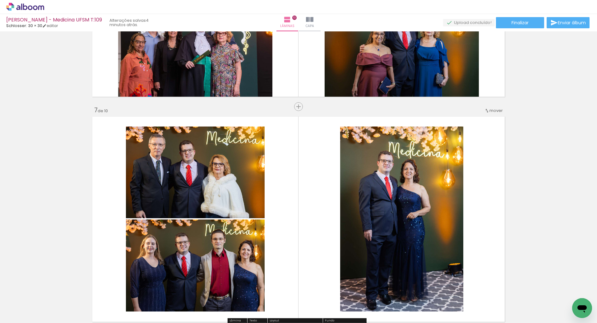
scroll to position [1209, 0]
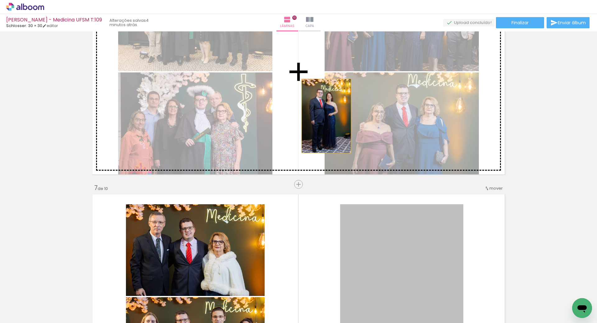
drag, startPoint x: 431, startPoint y: 246, endPoint x: 308, endPoint y: 108, distance: 185.0
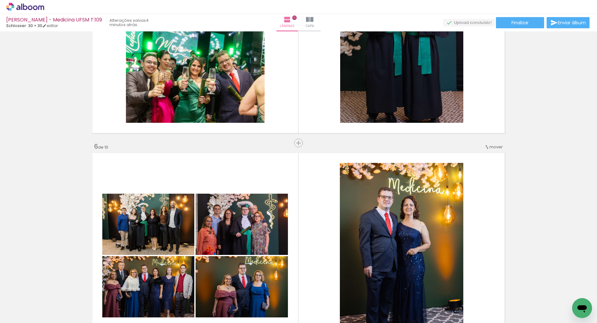
scroll to position [1022, 0]
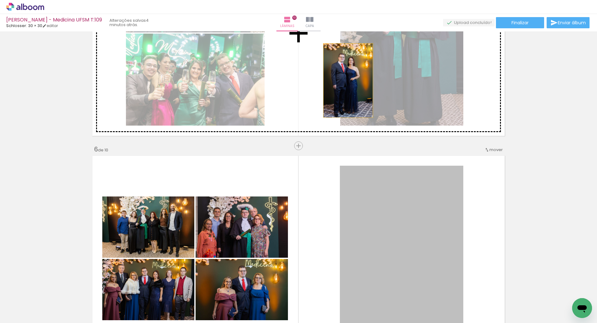
drag, startPoint x: 415, startPoint y: 213, endPoint x: 400, endPoint y: 109, distance: 104.9
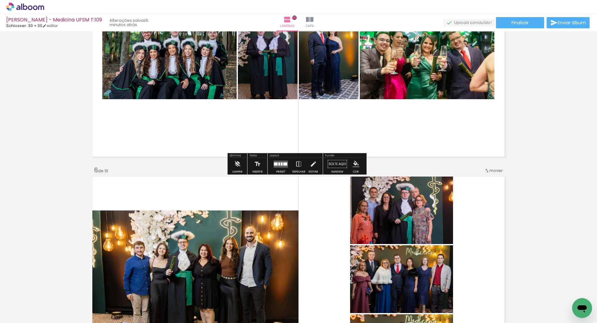
scroll to position [1053, 0]
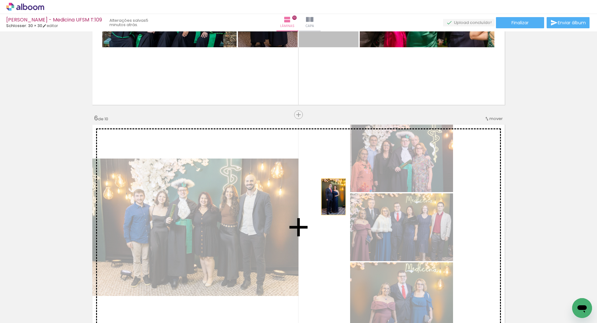
drag, startPoint x: 324, startPoint y: 36, endPoint x: 325, endPoint y: 217, distance: 180.8
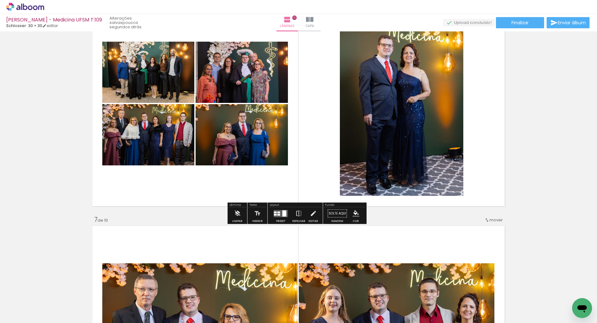
scroll to position [1240, 0]
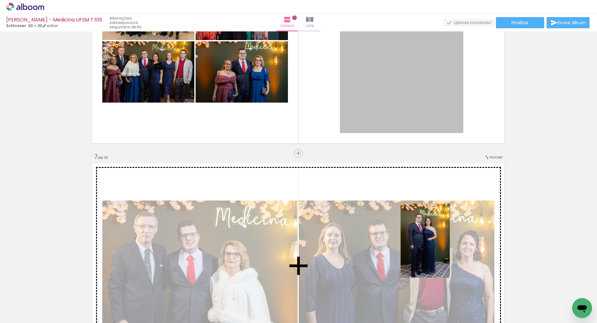
drag, startPoint x: 393, startPoint y: 91, endPoint x: 423, endPoint y: 241, distance: 153.3
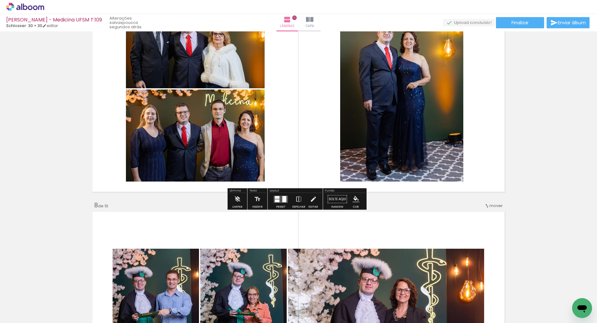
scroll to position [1458, 0]
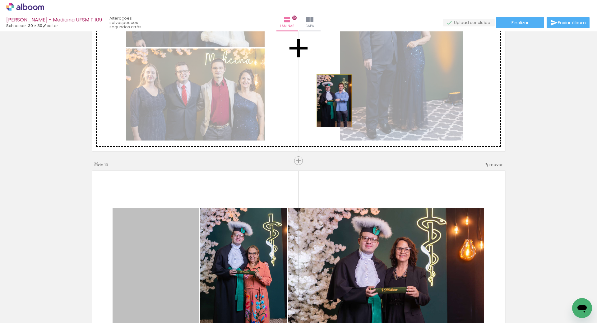
drag, startPoint x: 169, startPoint y: 246, endPoint x: 311, endPoint y: 147, distance: 173.0
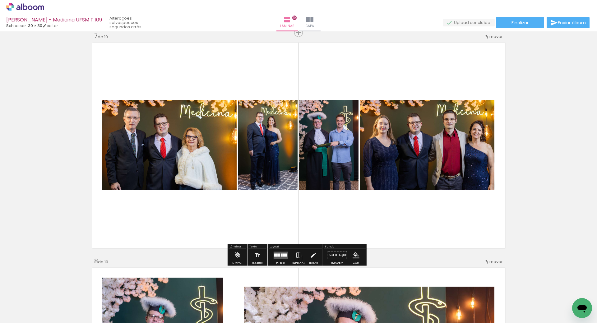
scroll to position [1427, 0]
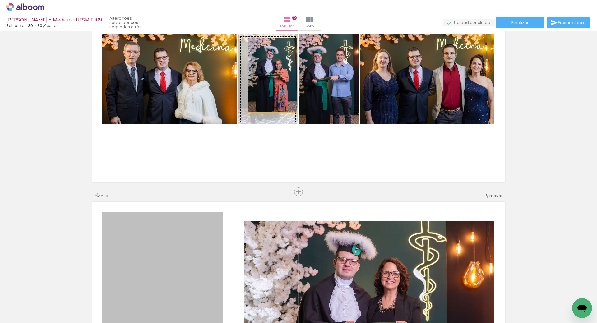
drag, startPoint x: 176, startPoint y: 249, endPoint x: 268, endPoint y: 72, distance: 199.0
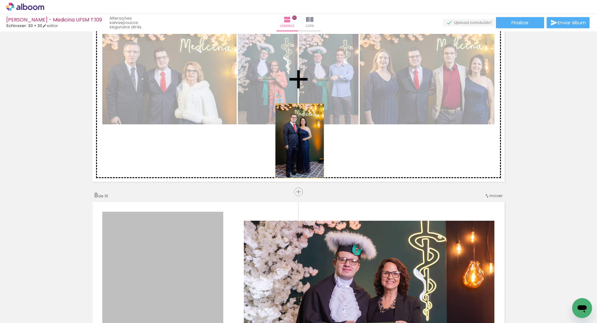
drag, startPoint x: 172, startPoint y: 241, endPoint x: 303, endPoint y: 130, distance: 171.9
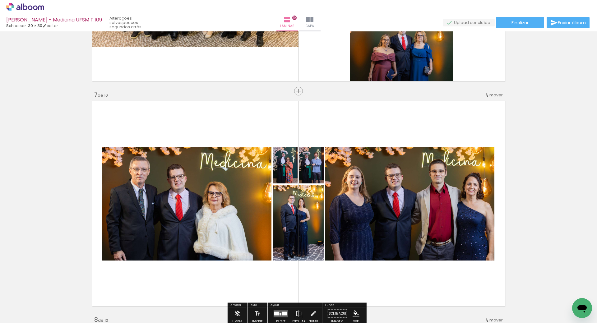
scroll to position [1395, 0]
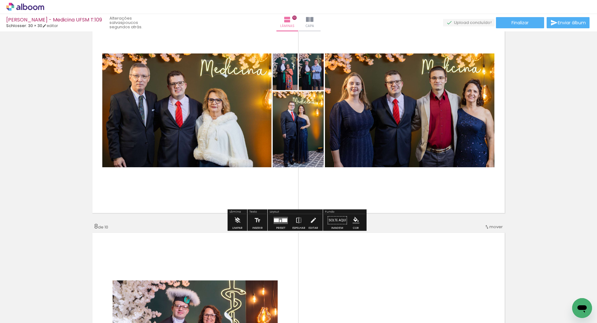
drag, startPoint x: 278, startPoint y: 222, endPoint x: 321, endPoint y: 223, distance: 43.6
click at [278, 223] on quentale-layouter at bounding box center [281, 220] width 14 height 7
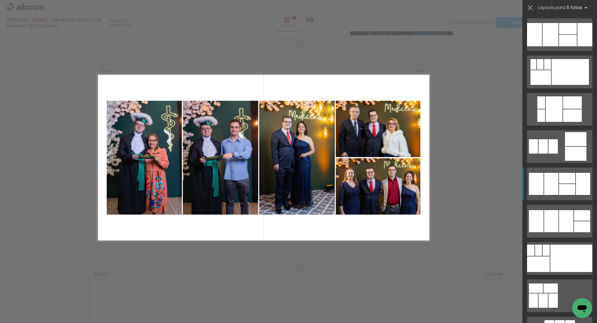
scroll to position [560, 0]
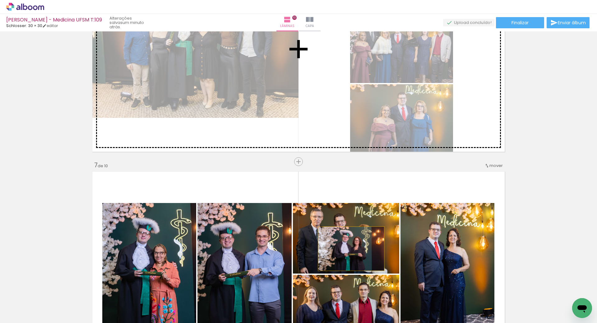
scroll to position [1224, 0]
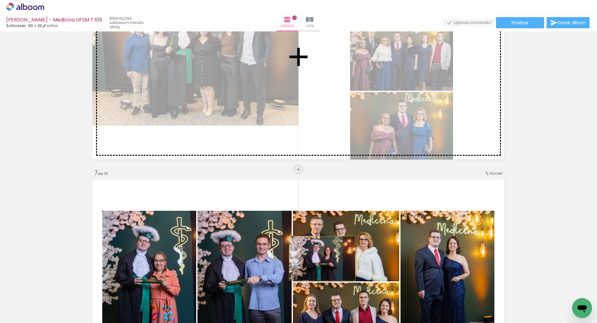
drag, startPoint x: 244, startPoint y: 271, endPoint x: 320, endPoint y: 72, distance: 213.4
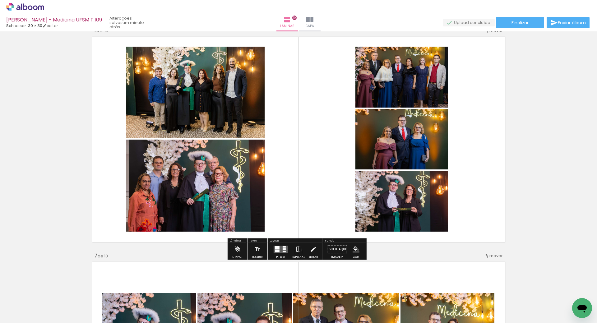
scroll to position [1130, 0]
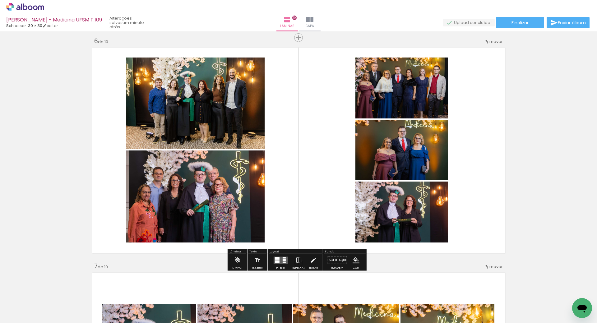
click at [277, 262] on div at bounding box center [277, 261] width 5 height 3
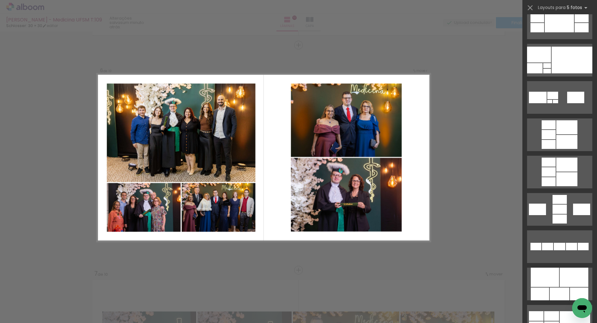
scroll to position [187, 0]
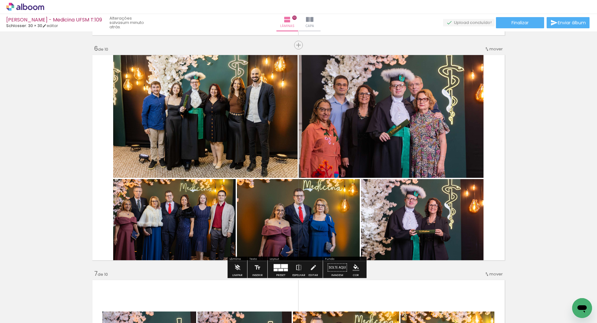
scroll to position [218, 0]
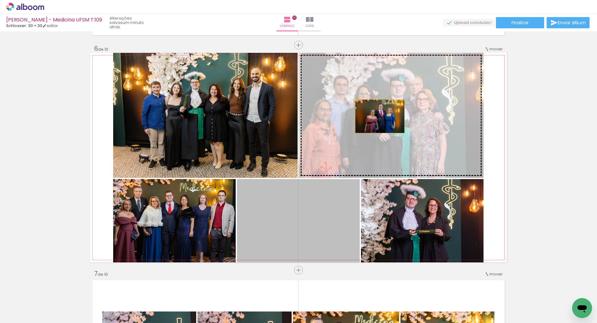
drag, startPoint x: 316, startPoint y: 224, endPoint x: 381, endPoint y: 114, distance: 127.7
click at [0, 0] on slot at bounding box center [0, 0] width 0 height 0
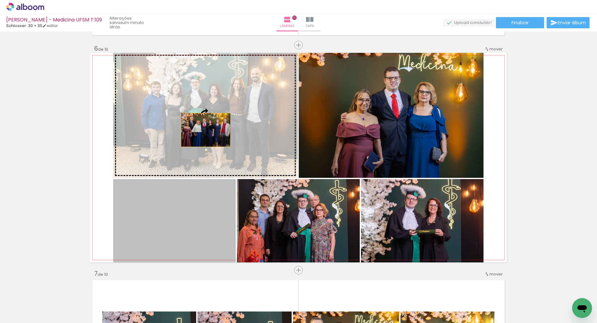
drag, startPoint x: 179, startPoint y: 218, endPoint x: 194, endPoint y: 113, distance: 106.8
click at [0, 0] on slot at bounding box center [0, 0] width 0 height 0
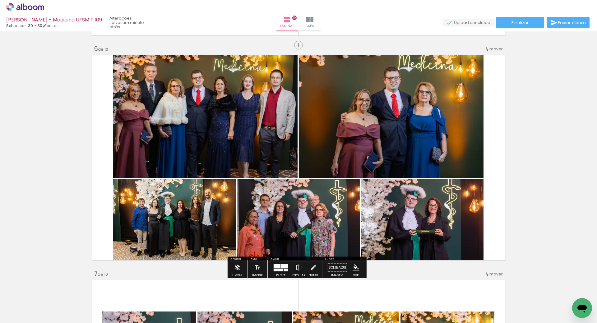
click at [544, 167] on div "Inserir lâmina 1 de 10 Inserir lâmina 2 de 10 Inserir lâmina 3 de 10 Inserir lâ…" at bounding box center [298, 150] width 597 height 2478
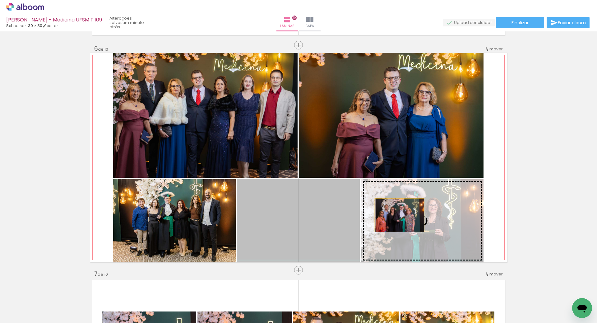
drag, startPoint x: 322, startPoint y: 230, endPoint x: 424, endPoint y: 210, distance: 104.0
click at [0, 0] on slot at bounding box center [0, 0] width 0 height 0
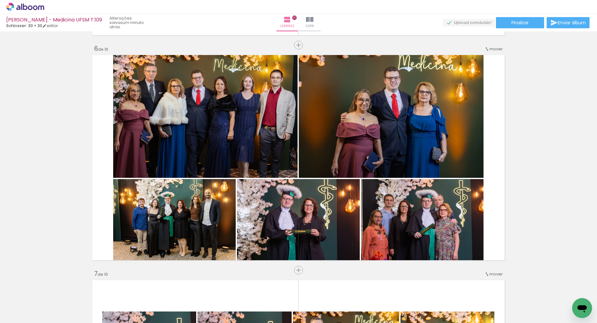
click at [561, 159] on div "Inserir lâmina 1 de 10 Inserir lâmina 2 de 10 Inserir lâmina 3 de 10 Inserir lâ…" at bounding box center [298, 150] width 597 height 2478
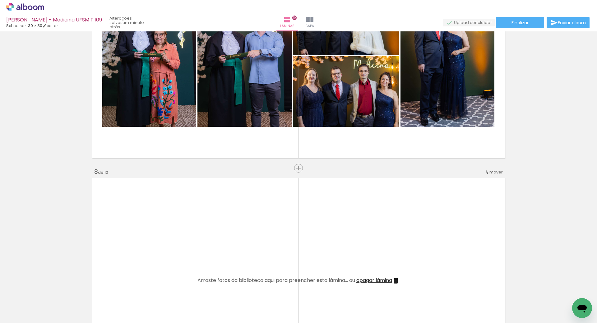
scroll to position [1496, 0]
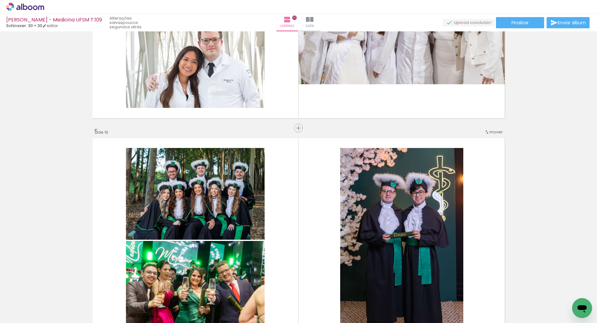
scroll to position [812, 0]
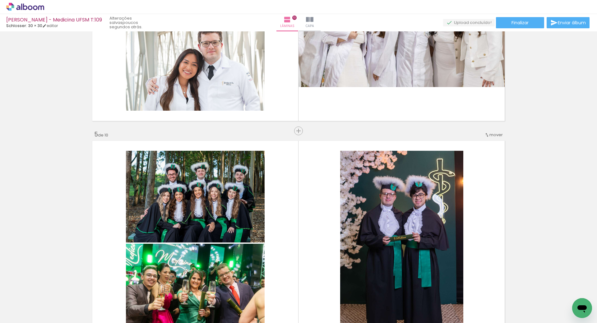
click at [494, 137] on span "mover" at bounding box center [496, 135] width 13 height 6
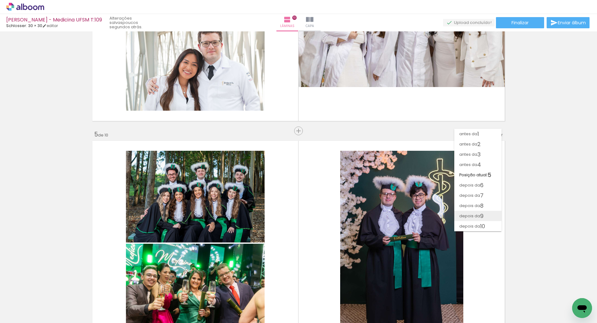
click at [484, 216] on span "9" at bounding box center [481, 216] width 3 height 10
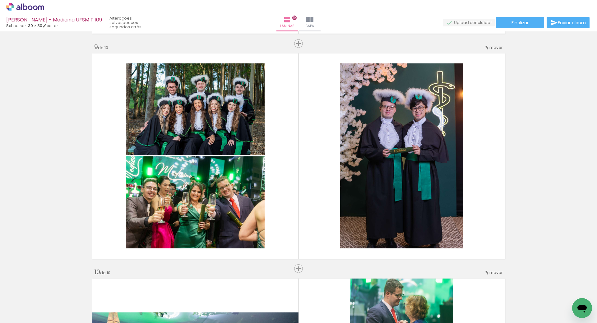
scroll to position [1785, 0]
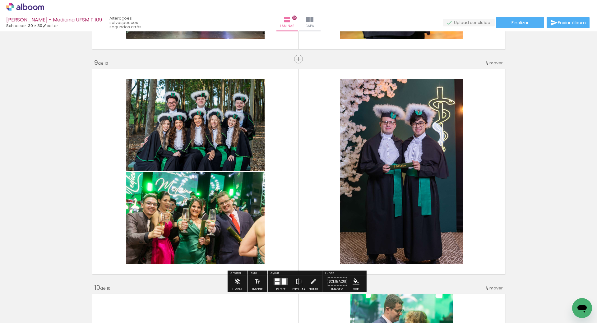
click at [493, 64] on span "mover" at bounding box center [496, 63] width 13 height 6
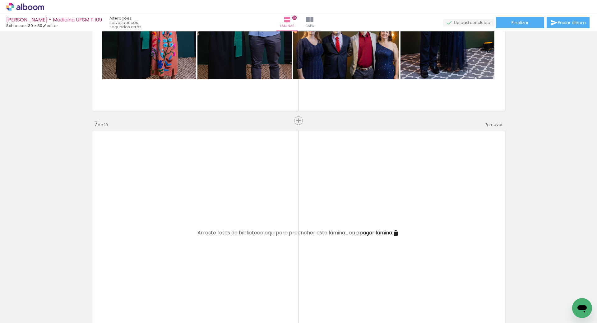
scroll to position [1287, 0]
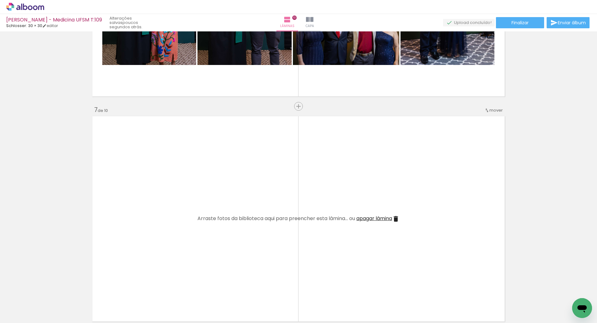
click at [398, 219] on iron-icon at bounding box center [395, 218] width 7 height 7
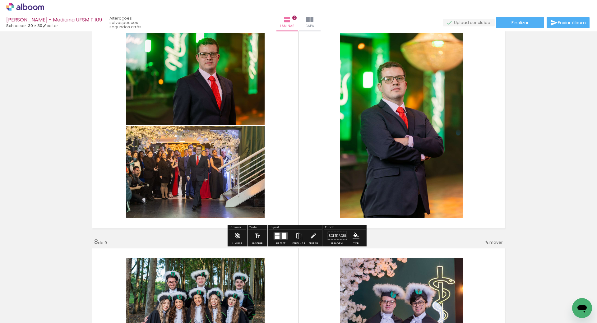
scroll to position [1380, 0]
click at [278, 234] on quentale-layouter at bounding box center [281, 235] width 14 height 7
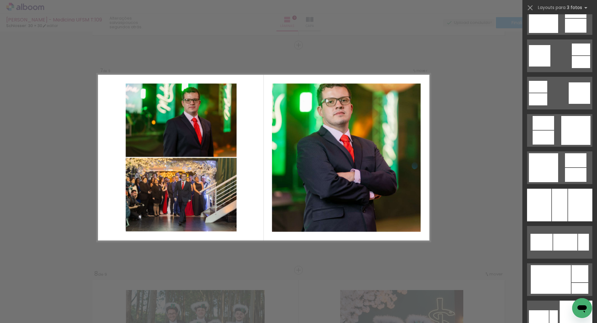
scroll to position [1151, 0]
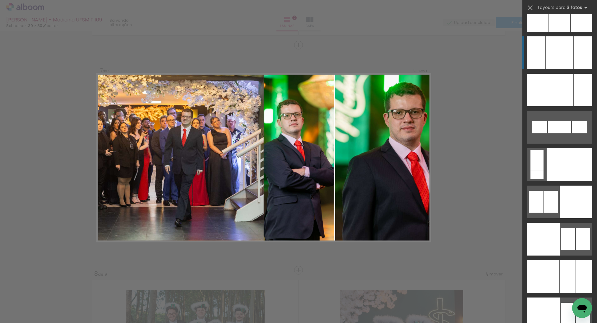
scroll to position [5040, 0]
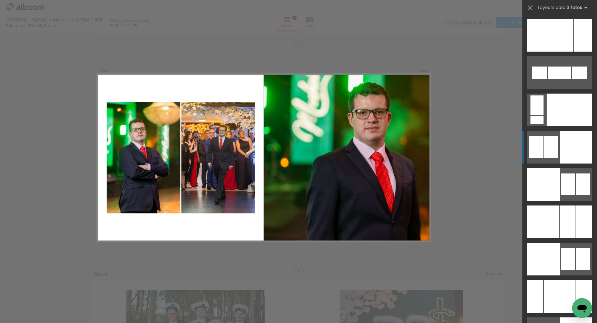
click at [555, 79] on div at bounding box center [559, 73] width 23 height 12
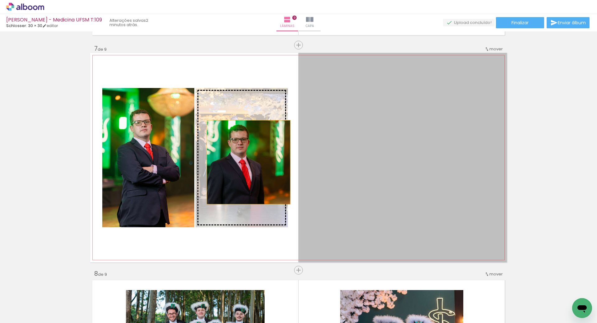
drag, startPoint x: 414, startPoint y: 162, endPoint x: 249, endPoint y: 157, distance: 165.3
click at [0, 0] on slot at bounding box center [0, 0] width 0 height 0
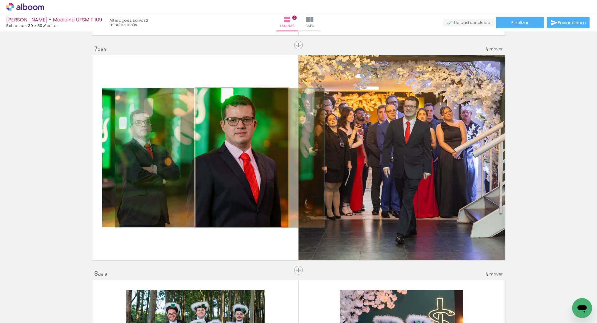
drag, startPoint x: 256, startPoint y: 179, endPoint x: 238, endPoint y: 179, distance: 18.4
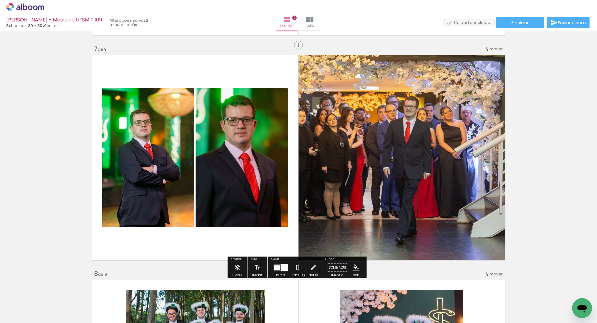
click at [275, 264] on div at bounding box center [281, 268] width 17 height 12
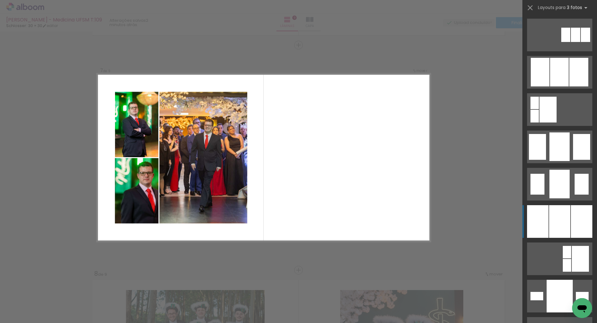
scroll to position [6584, 0]
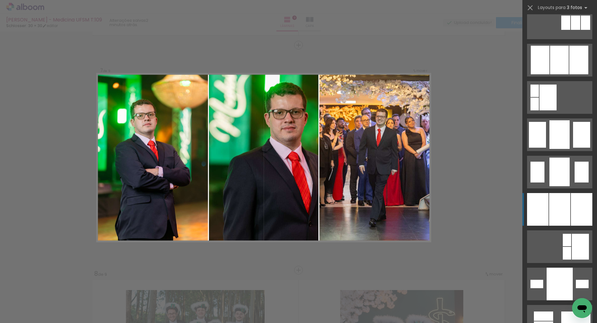
click at [559, 209] on div at bounding box center [559, 209] width 21 height 33
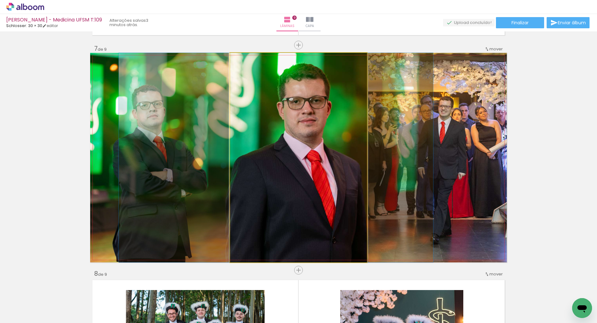
drag, startPoint x: 328, startPoint y: 162, endPoint x: 305, endPoint y: 159, distance: 22.6
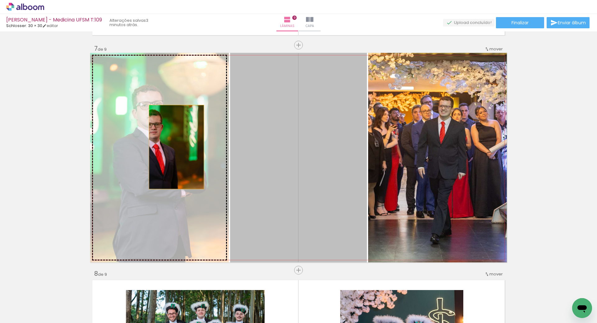
drag, startPoint x: 329, startPoint y: 148, endPoint x: 174, endPoint y: 147, distance: 155.3
click at [0, 0] on slot at bounding box center [0, 0] width 0 height 0
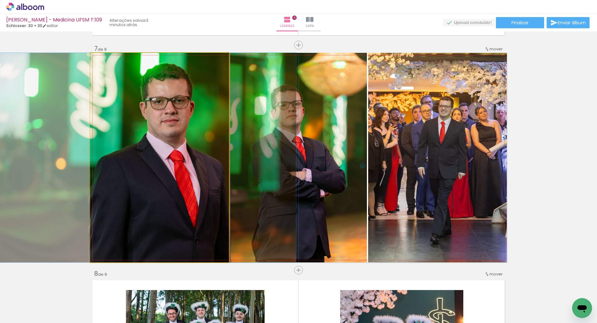
drag, startPoint x: 186, startPoint y: 208, endPoint x: 195, endPoint y: 210, distance: 9.5
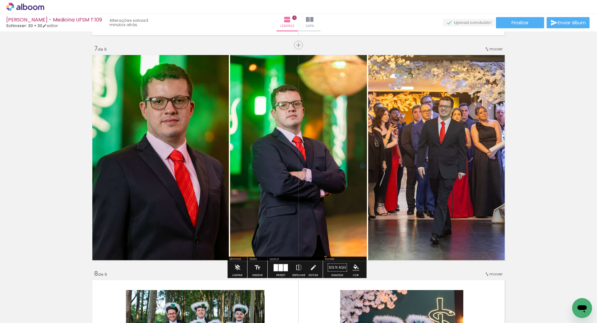
click at [278, 272] on div at bounding box center [281, 268] width 17 height 12
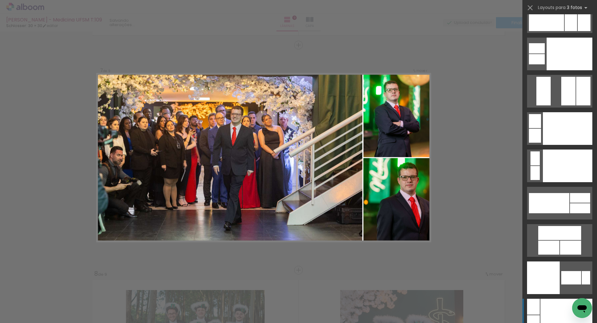
scroll to position [7193, 0]
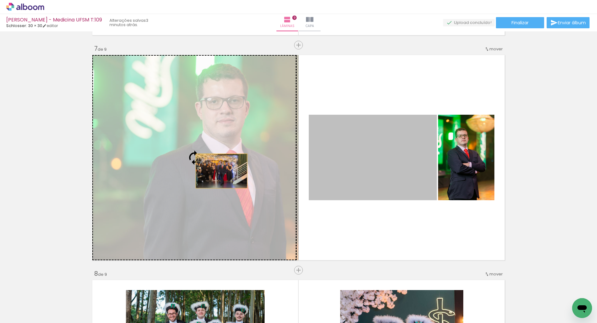
drag, startPoint x: 387, startPoint y: 171, endPoint x: 218, endPoint y: 171, distance: 168.6
click at [0, 0] on slot at bounding box center [0, 0] width 0 height 0
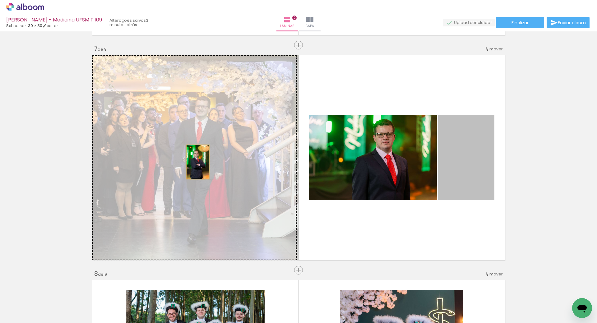
drag, startPoint x: 463, startPoint y: 162, endPoint x: 169, endPoint y: 162, distance: 294.0
click at [0, 0] on slot at bounding box center [0, 0] width 0 height 0
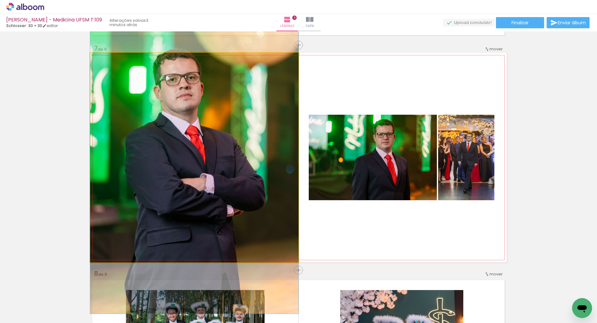
drag, startPoint x: 178, startPoint y: 153, endPoint x: 389, endPoint y: 152, distance: 211.3
click at [0, 0] on slot at bounding box center [0, 0] width 0 height 0
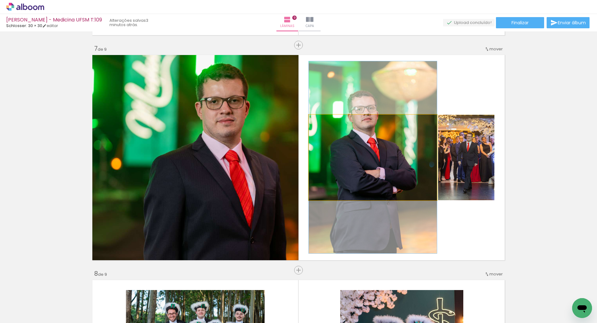
drag, startPoint x: 395, startPoint y: 168, endPoint x: 453, endPoint y: 157, distance: 59.6
click at [0, 0] on slot at bounding box center [0, 0] width 0 height 0
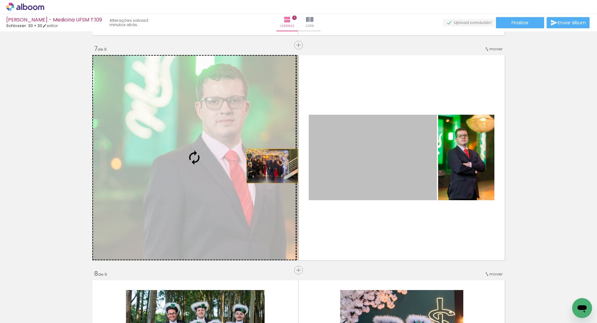
drag, startPoint x: 291, startPoint y: 166, endPoint x: 266, endPoint y: 165, distance: 25.2
click at [0, 0] on slot at bounding box center [0, 0] width 0 height 0
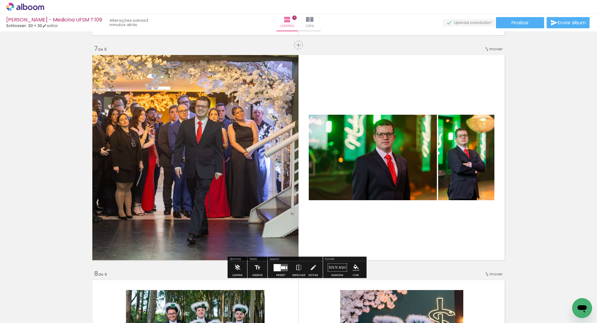
click at [279, 269] on div at bounding box center [277, 267] width 7 height 7
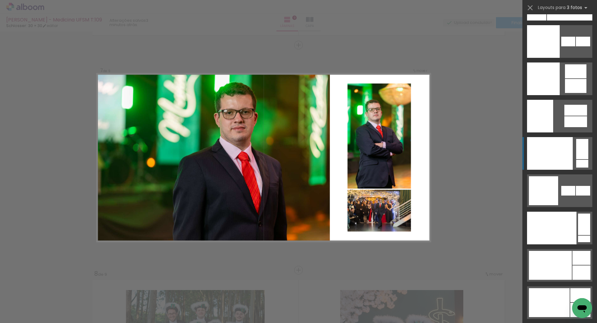
scroll to position [7830, 0]
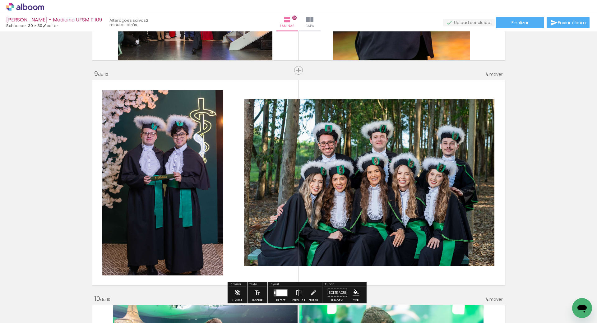
scroll to position [1618, 0]
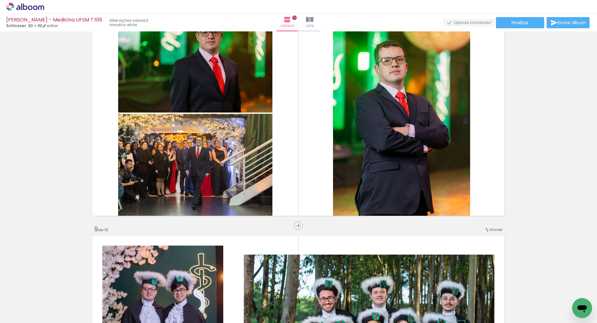
click at [489, 226] on div "mover" at bounding box center [494, 230] width 18 height 10
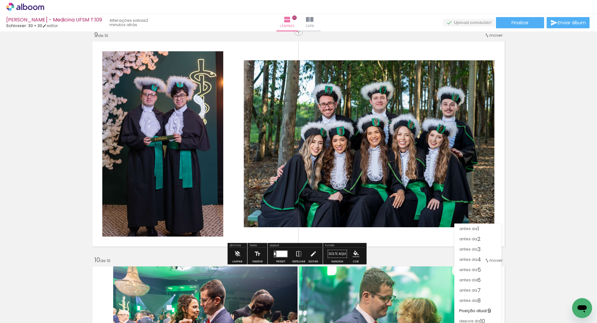
scroll to position [1826, 0]
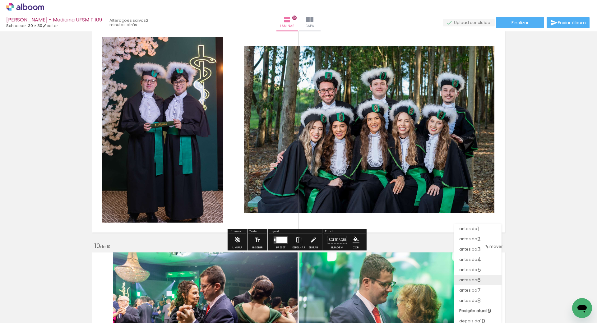
click at [478, 279] on span "6" at bounding box center [479, 280] width 3 height 10
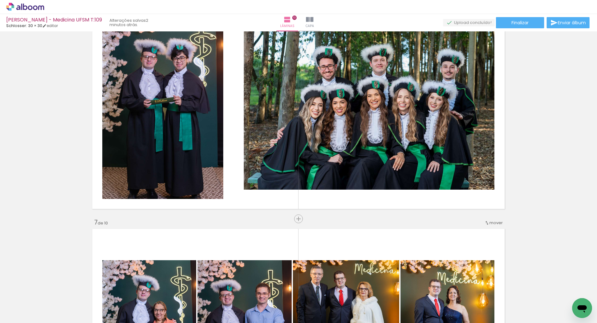
scroll to position [1123, 0]
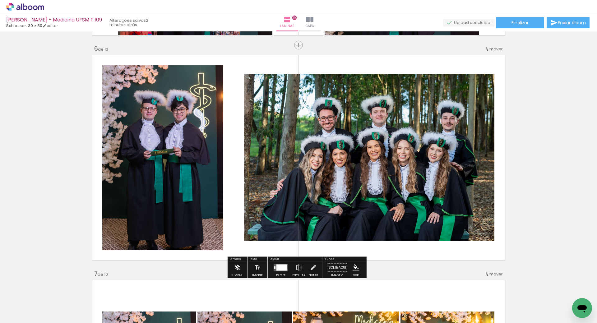
click at [490, 50] on span "mover" at bounding box center [496, 49] width 13 height 6
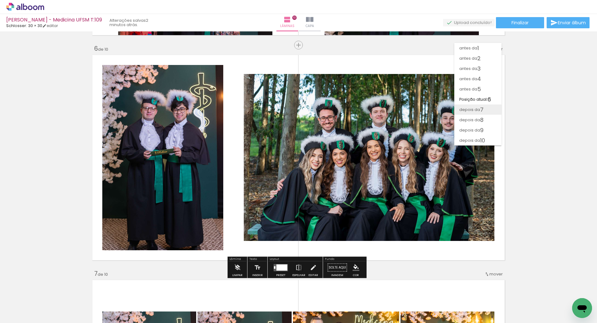
click at [481, 111] on span "7" at bounding box center [481, 110] width 3 height 10
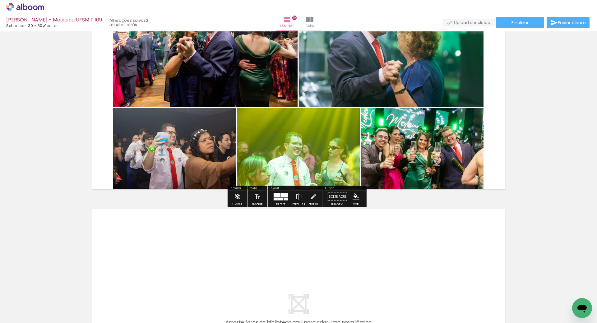
scroll to position [1970, 0]
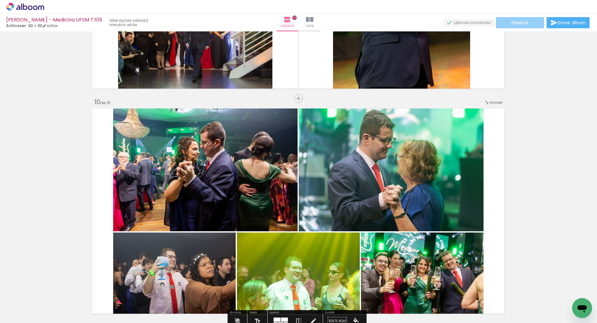
click at [515, 23] on span "Finalizar" at bounding box center [520, 23] width 17 height 4
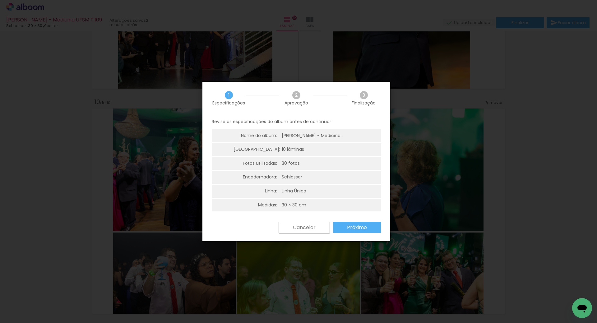
click at [0, 0] on slot "Próximo" at bounding box center [0, 0] width 0 height 0
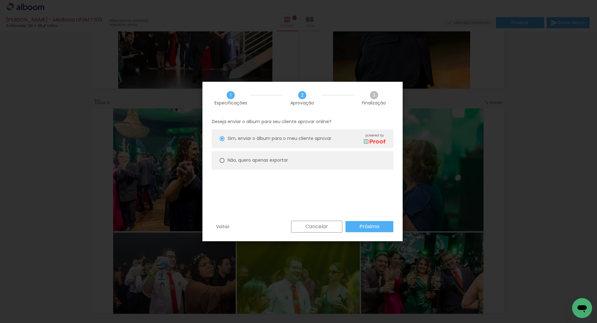
click at [0, 0] on slot "Não, quero apenas exportar" at bounding box center [0, 0] width 0 height 0
type paper-radio-button "on"
click at [376, 230] on paper-button "Próximo" at bounding box center [370, 226] width 48 height 11
type input "Alta, 300 DPI"
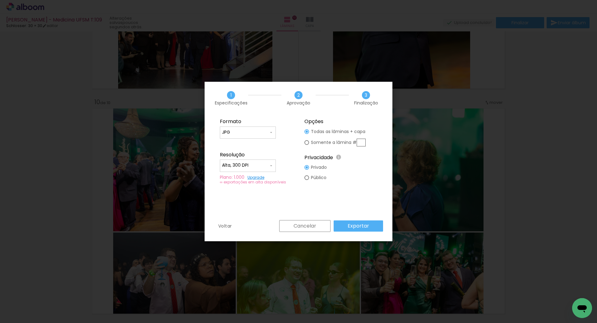
click at [242, 131] on input "JPG" at bounding box center [245, 132] width 47 height 6
click at [241, 143] on paper-item "PDF" at bounding box center [248, 144] width 56 height 12
type input "PDF"
click at [268, 167] on input "Alta, 300 DPI" at bounding box center [245, 165] width 47 height 6
click at [250, 174] on paper-item "Baixa" at bounding box center [248, 177] width 56 height 12
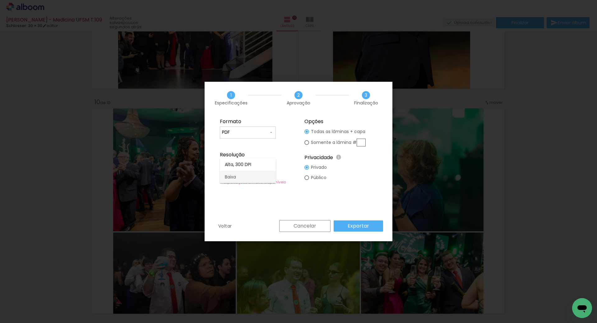
type input "Baixa"
click at [371, 229] on paper-button "Exportar" at bounding box center [358, 226] width 49 height 11
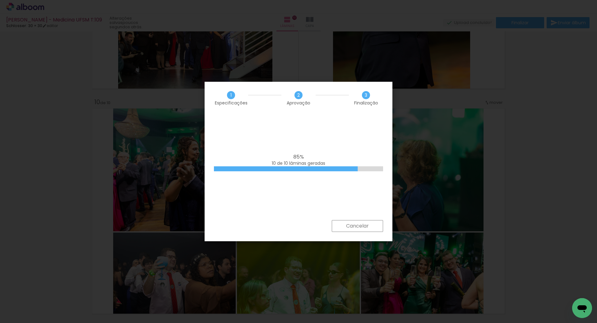
scroll to position [0, 134]
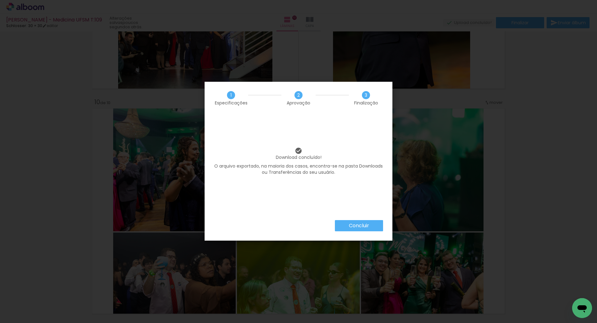
click at [0, 0] on slot "Concluir" at bounding box center [0, 0] width 0 height 0
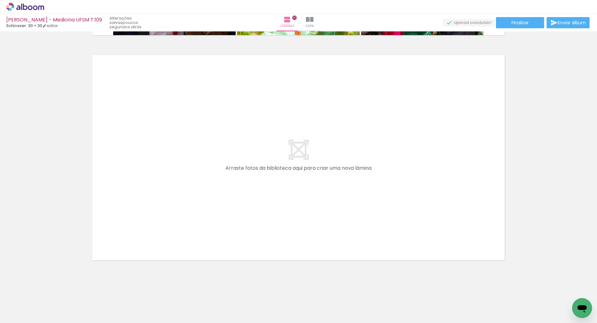
scroll to position [2094, 0]
